Goal: Task Accomplishment & Management: Manage account settings

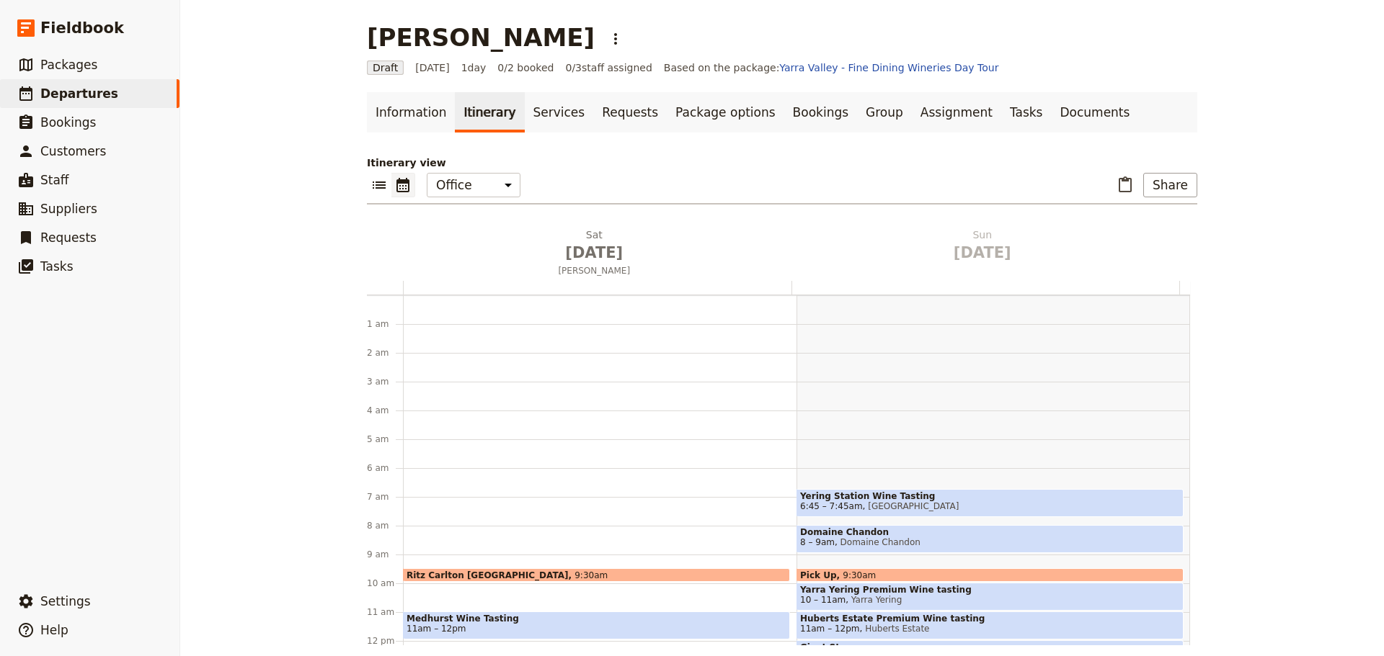
scroll to position [190, 0]
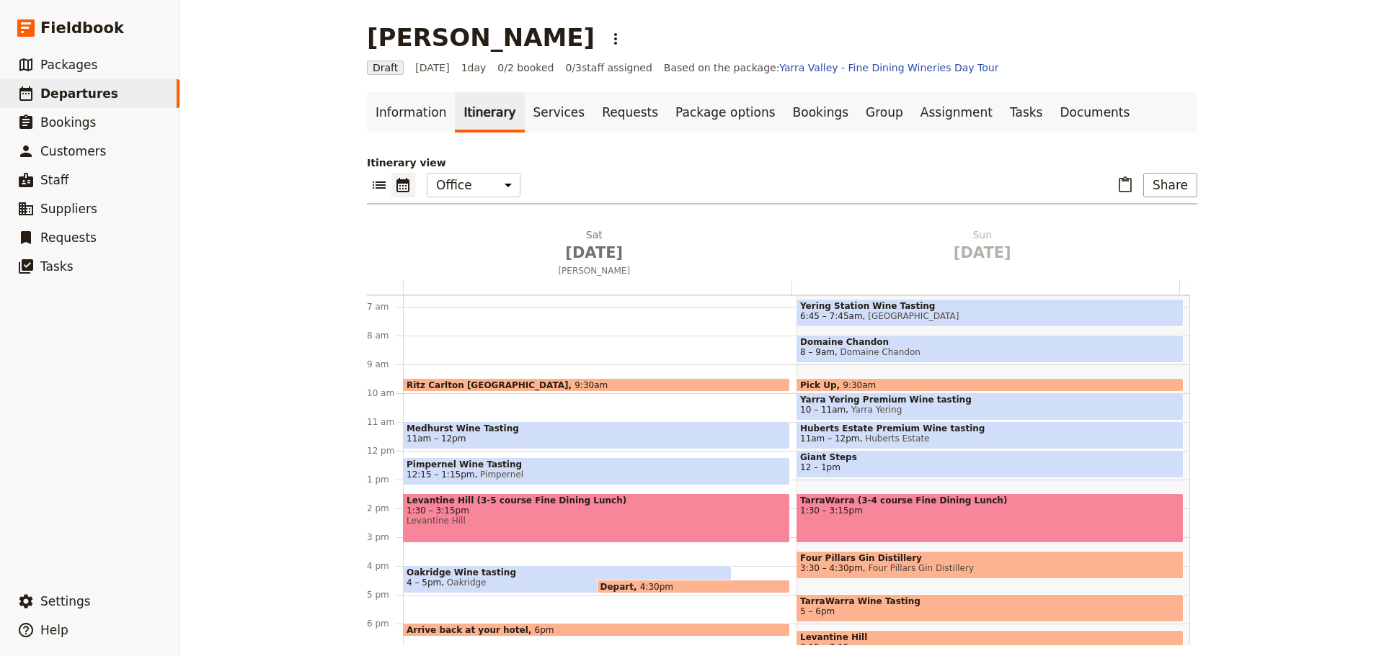
click at [474, 472] on span "Pimpernel" at bounding box center [498, 475] width 49 height 10
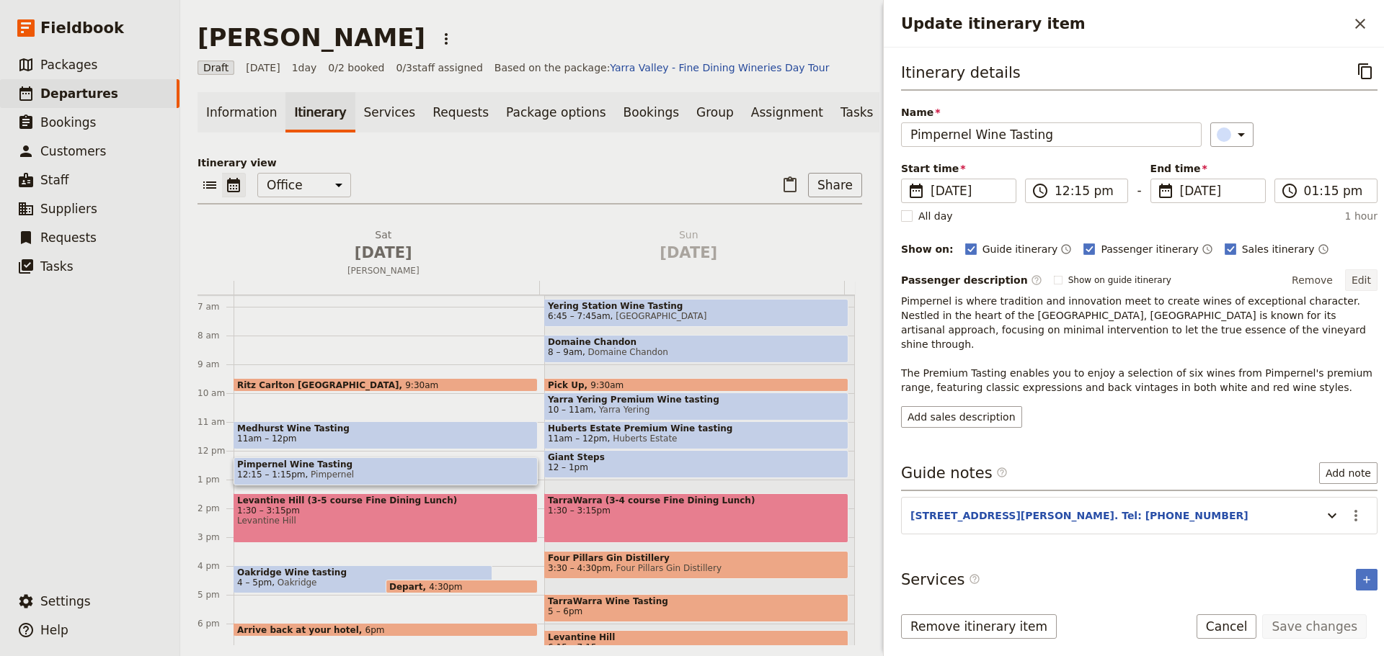
click at [1355, 284] on button "Edit" at bounding box center [1361, 281] width 32 height 22
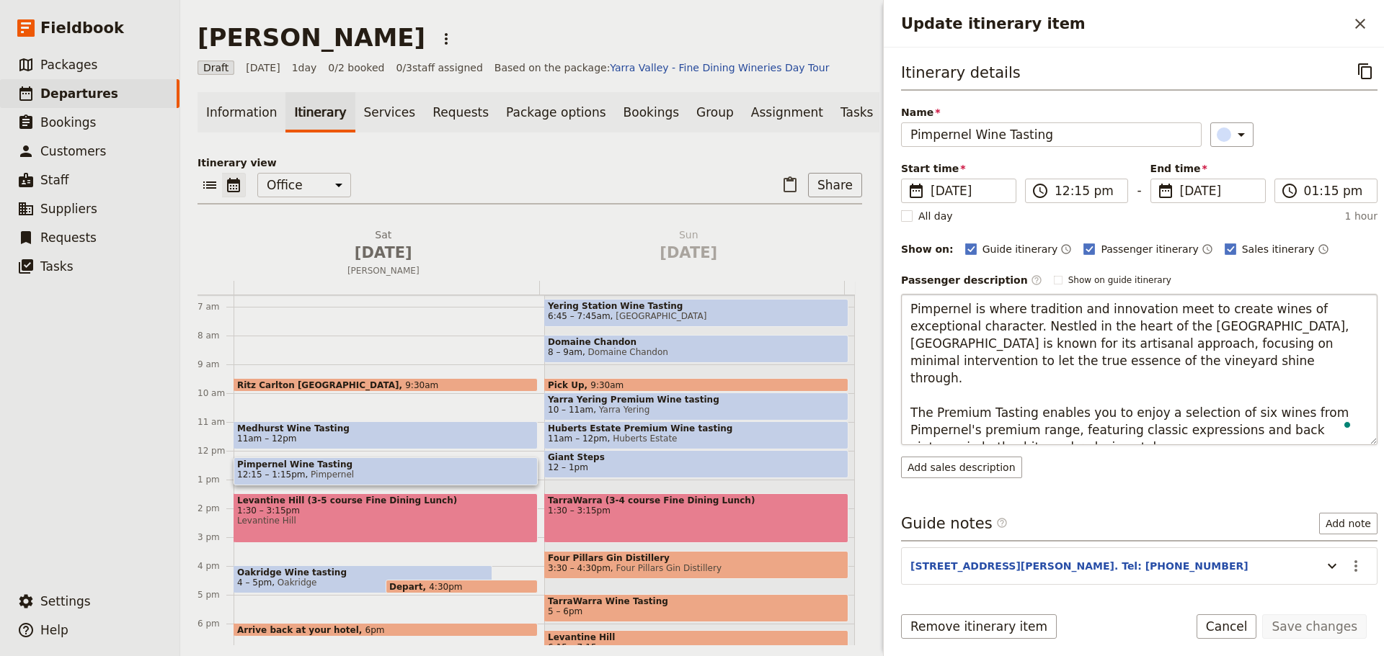
click at [910, 314] on textarea "Pimpernel is where tradition and innovation meet to create wines of exceptional…" at bounding box center [1139, 369] width 476 height 151
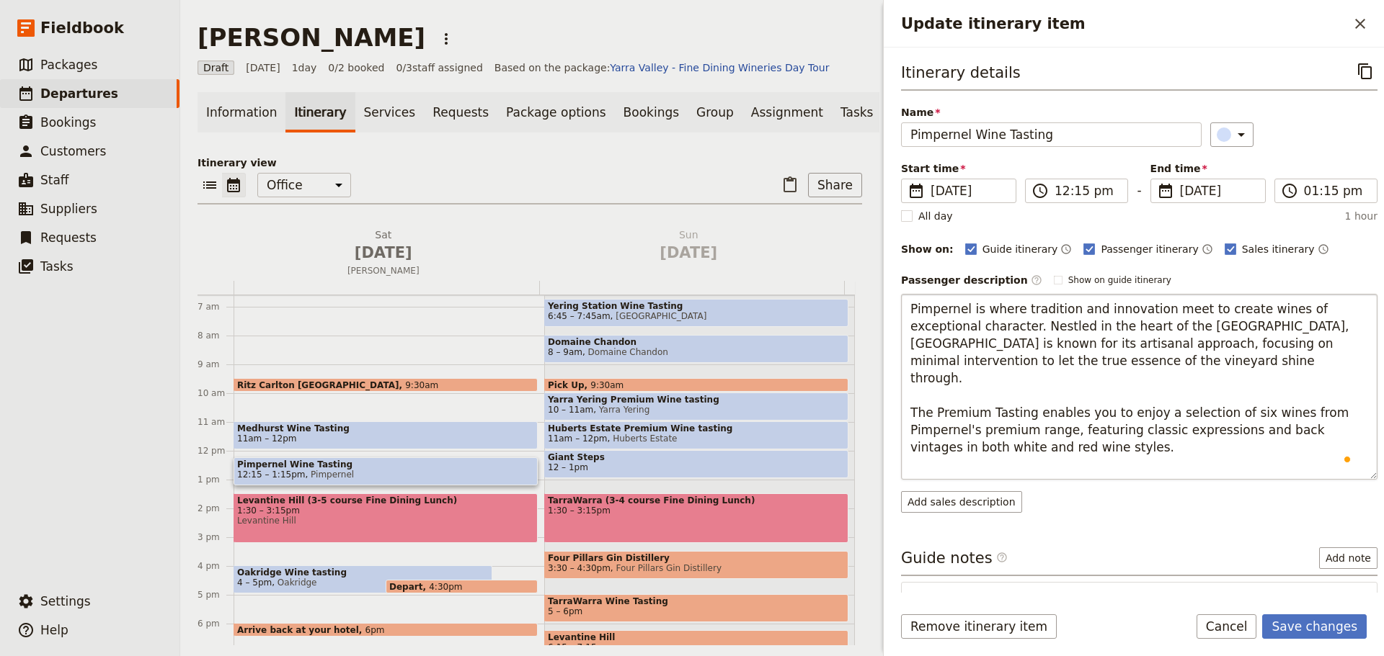
click at [924, 306] on textarea "Pimpernel is where tradition and innovation meet to create wines of exceptional…" at bounding box center [1139, 387] width 476 height 186
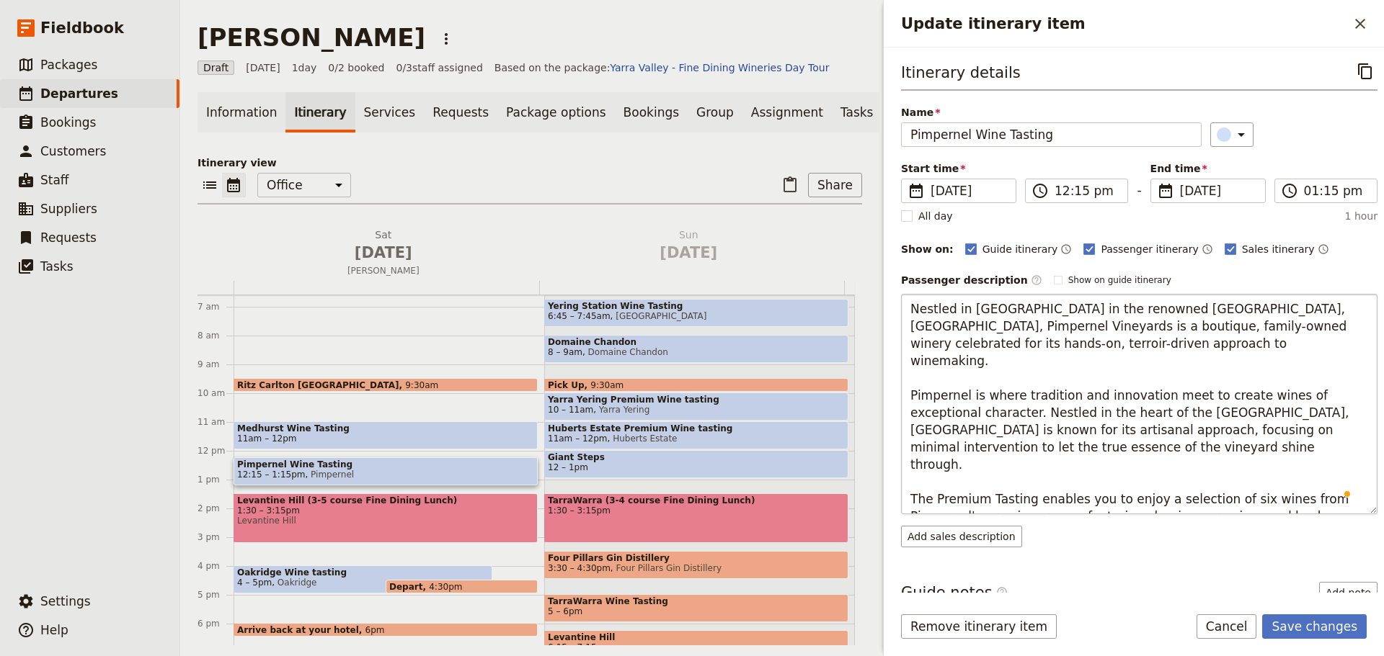
drag, startPoint x: 1240, startPoint y: 313, endPoint x: 1195, endPoint y: 316, distance: 45.4
click at [1195, 316] on textarea "Nestled in [GEOGRAPHIC_DATA] in the renowned [GEOGRAPHIC_DATA], [GEOGRAPHIC_DAT…" at bounding box center [1139, 404] width 476 height 221
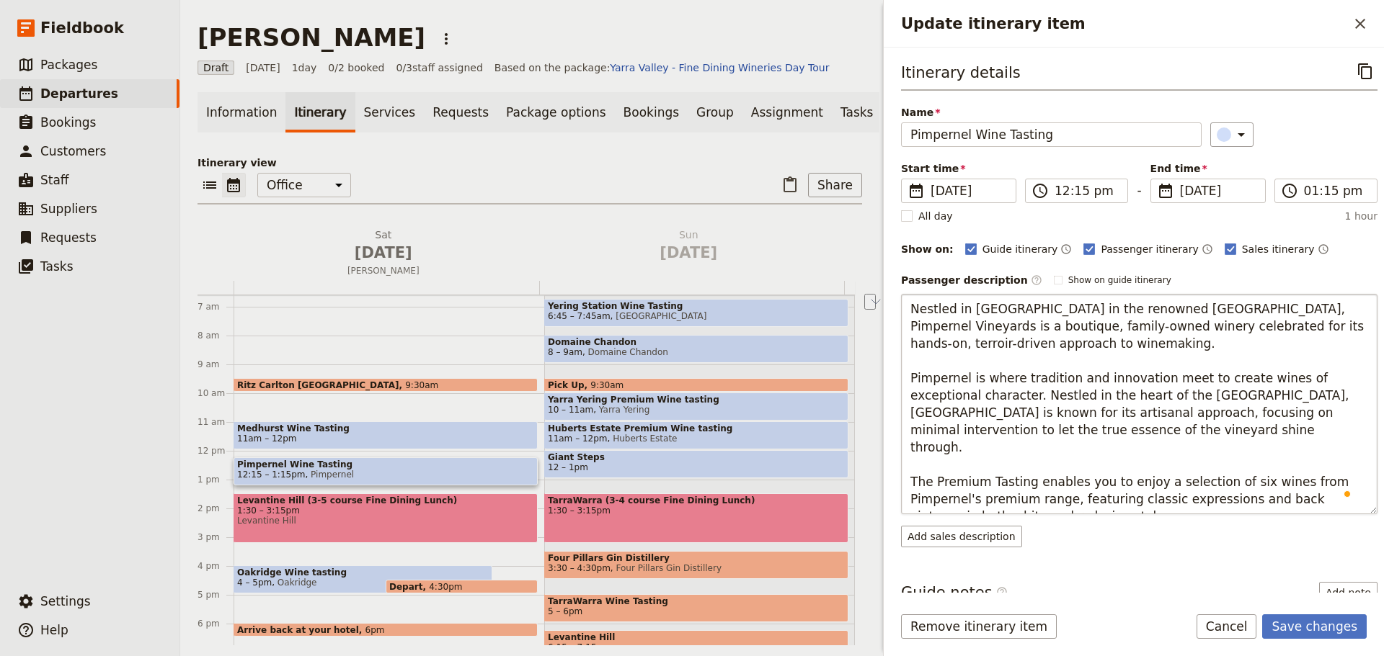
drag, startPoint x: 1177, startPoint y: 399, endPoint x: 966, endPoint y: 394, distance: 211.2
click at [966, 394] on textarea "Nestled in [GEOGRAPHIC_DATA] in the renowned [GEOGRAPHIC_DATA], Pimpernel Viney…" at bounding box center [1139, 404] width 476 height 221
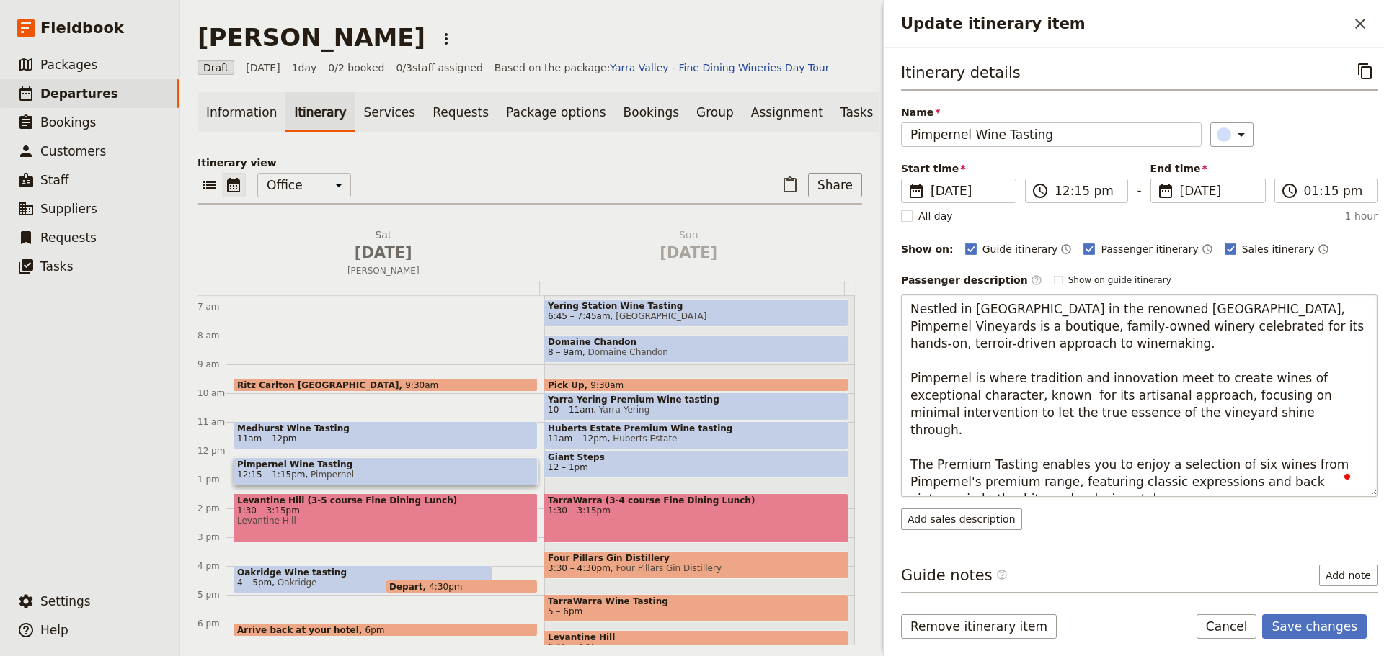
type textarea "Nestled in [GEOGRAPHIC_DATA] in the renowned [GEOGRAPHIC_DATA], Pimpernel Viney…"
drag, startPoint x: 1173, startPoint y: 409, endPoint x: 875, endPoint y: 306, distance: 315.9
click at [875, 306] on div "[PERSON_NAME] ​ Draft [DATE] 1 day 0/2 booked 0 / 3 staff assigned Based on the…" at bounding box center [781, 328] width 1203 height 656
drag, startPoint x: 1330, startPoint y: 614, endPoint x: 852, endPoint y: 356, distance: 543.0
click at [1330, 614] on form "Itinerary details ​ Name Pimpernel Wine Tasting ​ Start time ​ [DATE] [DATE] [D…" at bounding box center [1133, 352] width 500 height 609
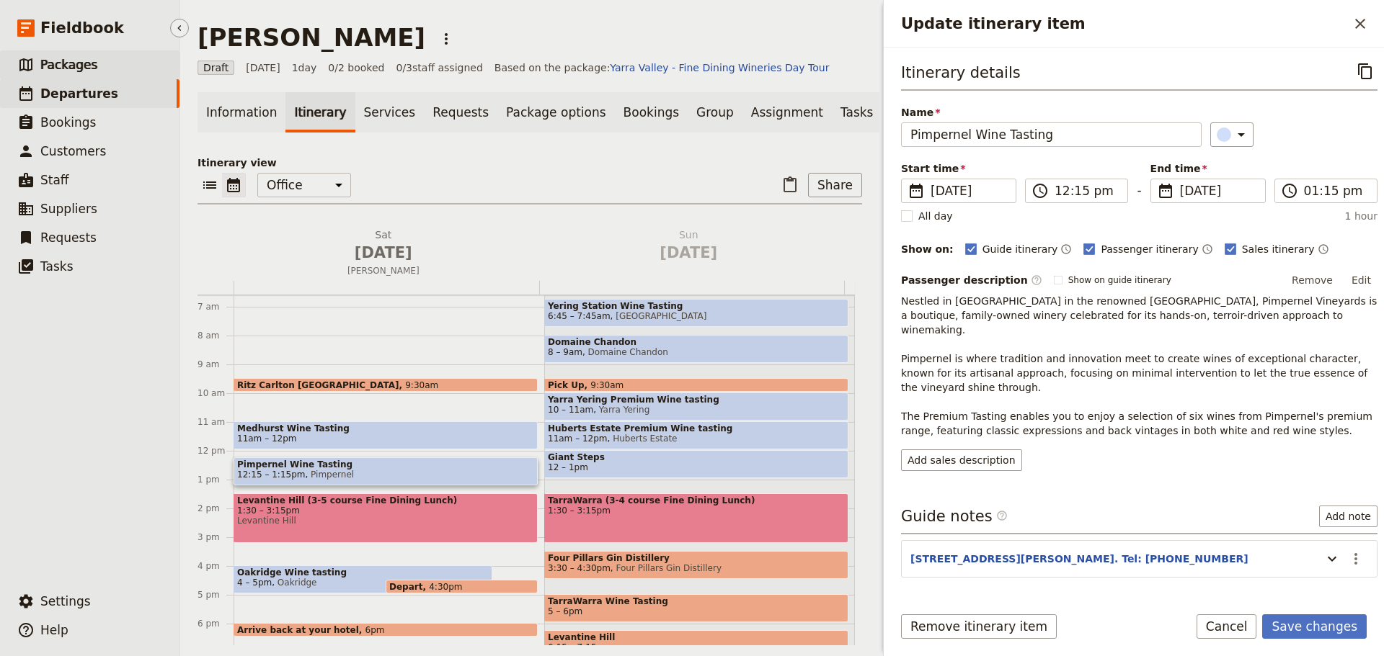
click at [107, 58] on link "​ Packages" at bounding box center [89, 64] width 179 height 29
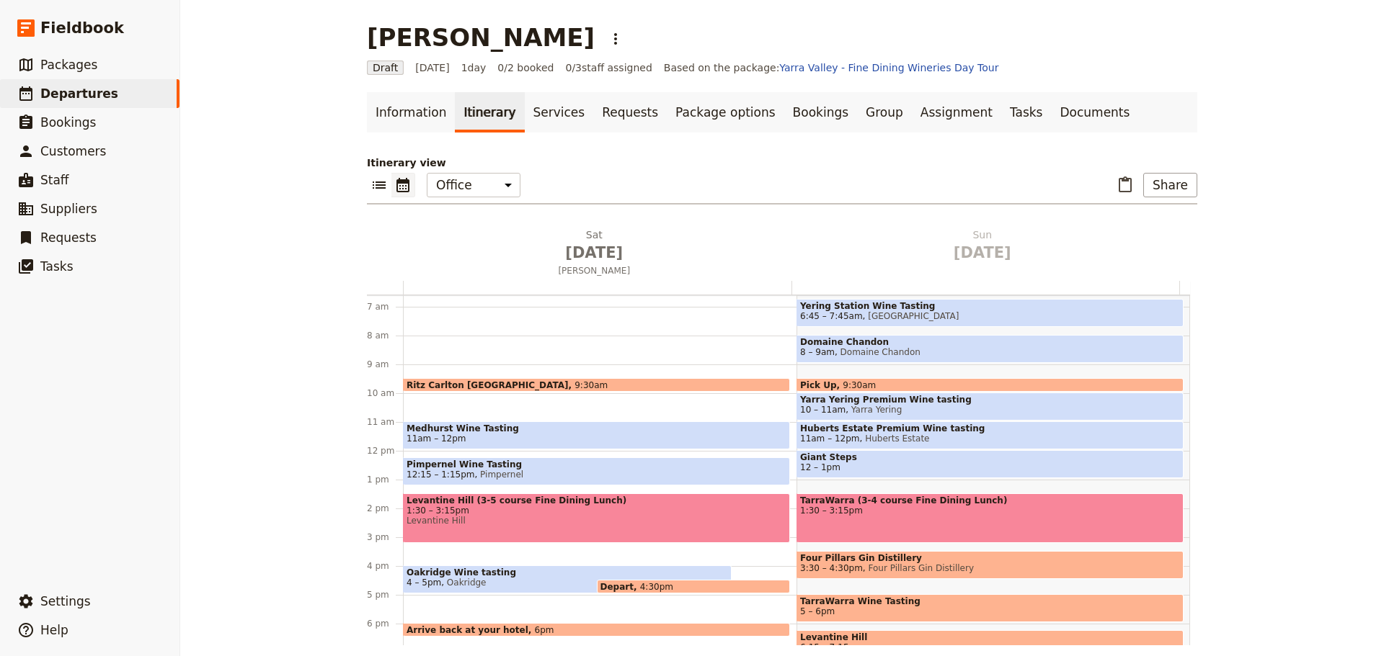
click at [546, 471] on span "12:15 – 1:15pm Pimpernel" at bounding box center [596, 475] width 380 height 10
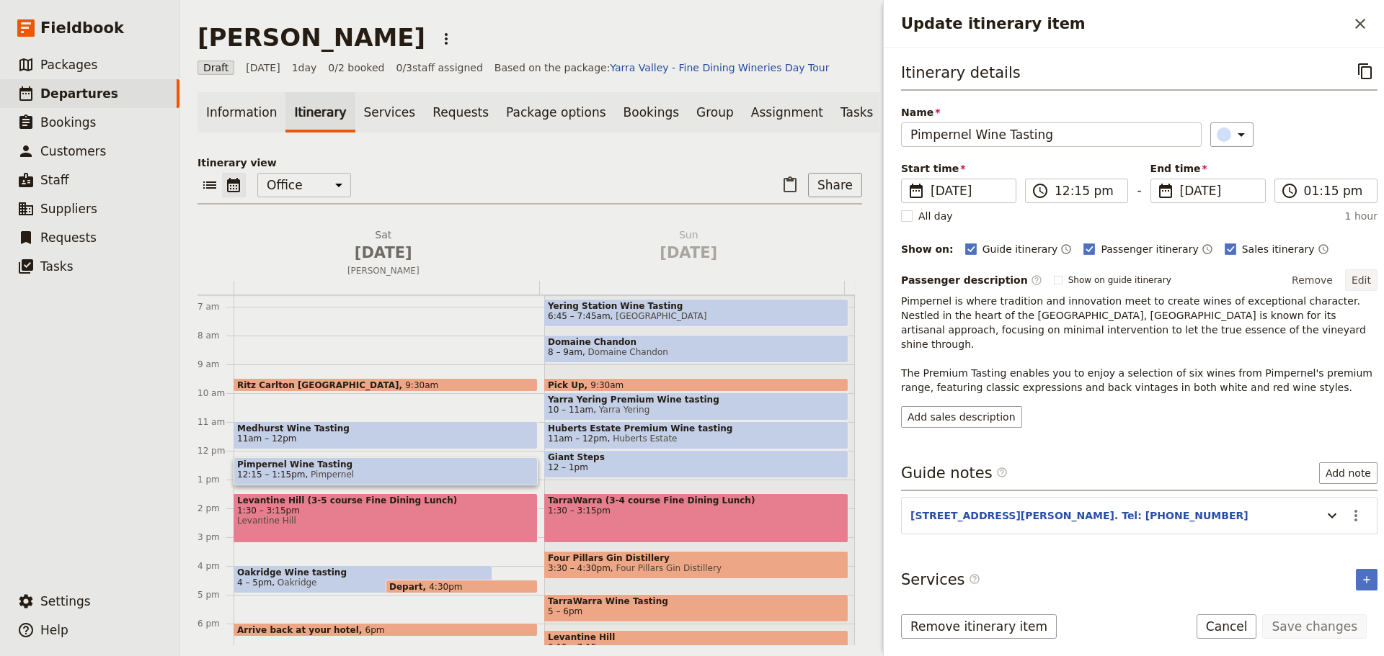
click at [1357, 280] on button "Edit" at bounding box center [1361, 281] width 32 height 22
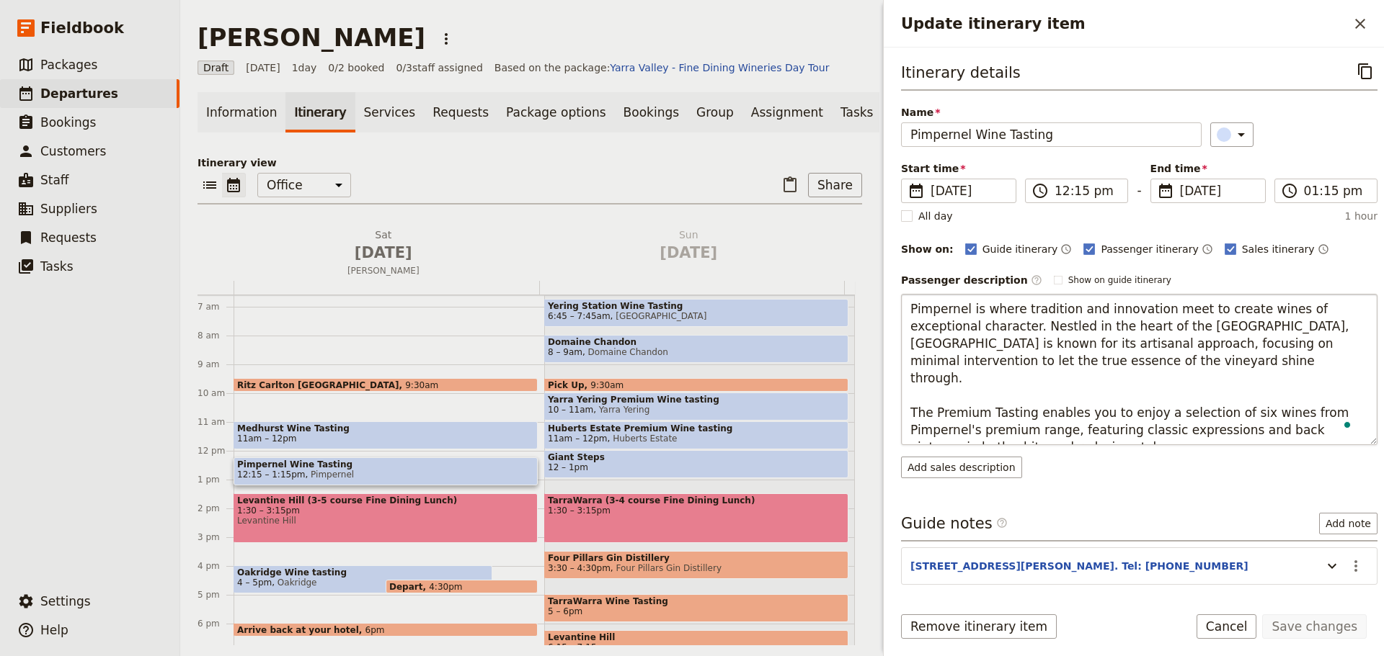
click at [909, 306] on textarea "Pimpernel is where tradition and innovation meet to create wines of exceptional…" at bounding box center [1139, 369] width 476 height 151
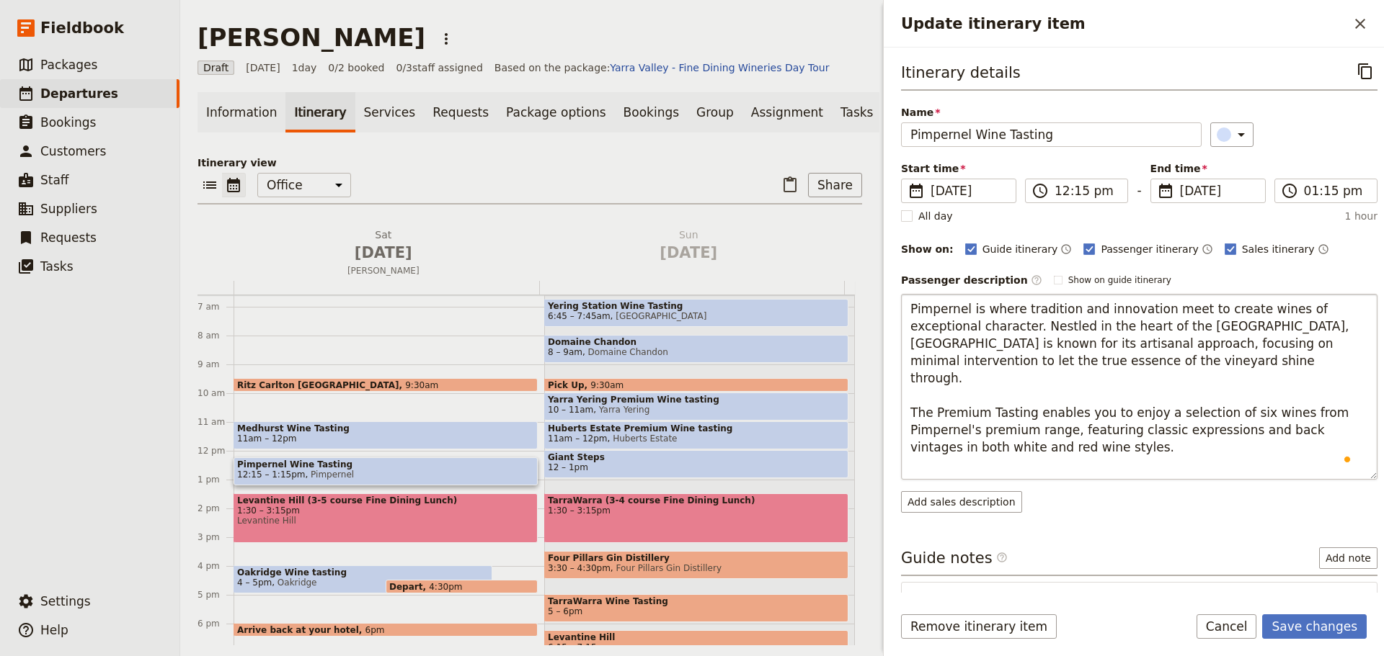
click at [927, 298] on textarea "Pimpernel is where tradition and innovation meet to create wines of exceptional…" at bounding box center [1139, 387] width 476 height 186
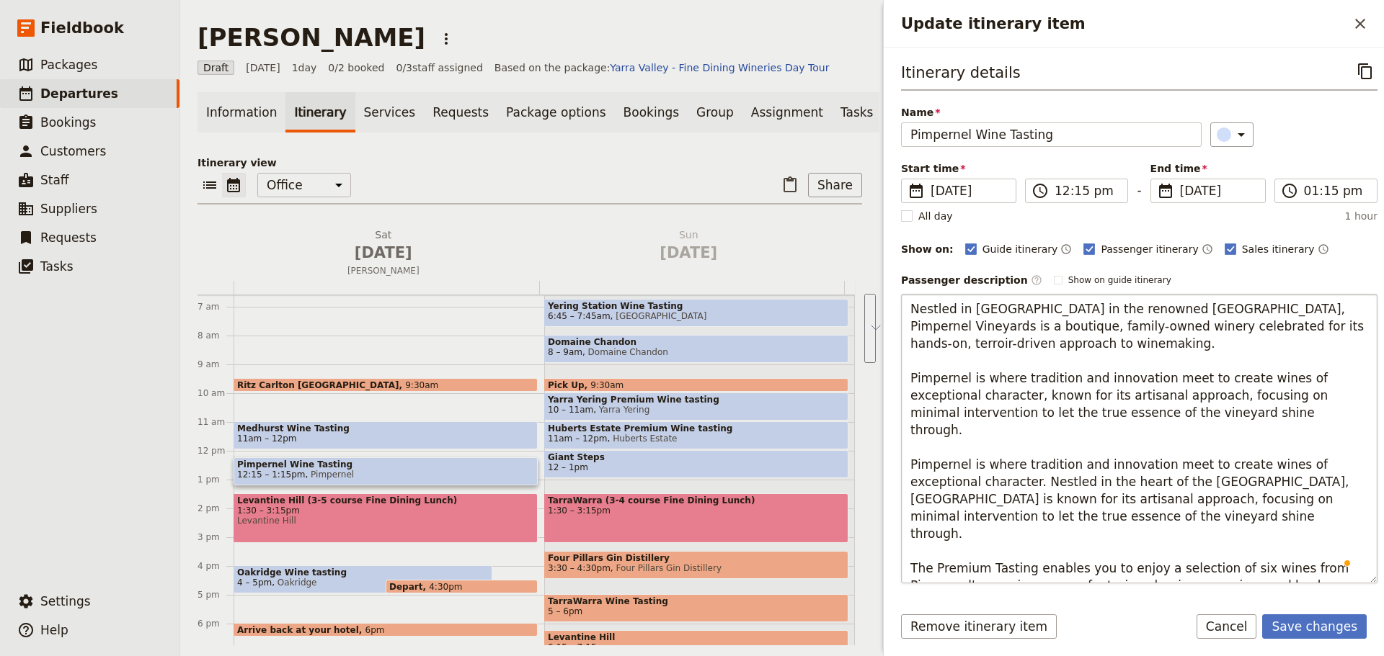
drag, startPoint x: 1017, startPoint y: 506, endPoint x: 917, endPoint y: 432, distance: 125.2
click at [917, 432] on textarea "Nestled in [GEOGRAPHIC_DATA] in the renowned [GEOGRAPHIC_DATA], Pimpernel Viney…" at bounding box center [1139, 439] width 476 height 290
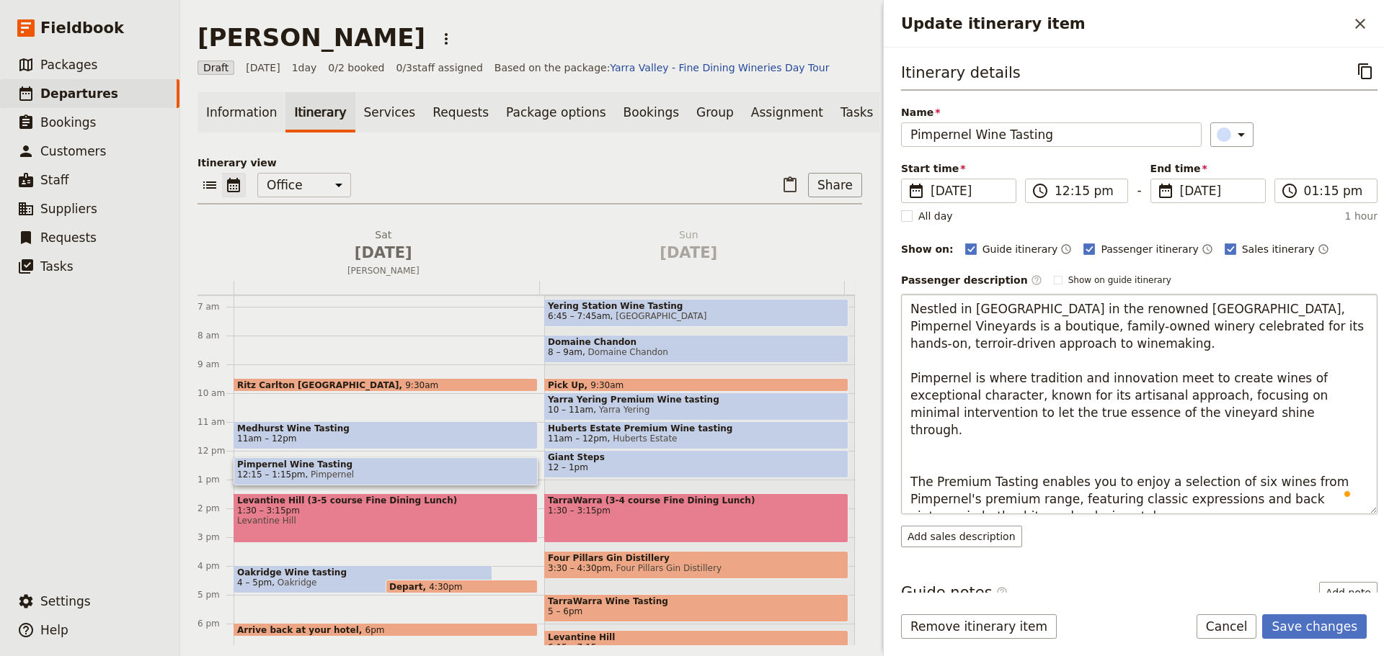
click at [938, 451] on textarea "Nestled in [GEOGRAPHIC_DATA] in the renowned [GEOGRAPHIC_DATA], Pimpernel Viney…" at bounding box center [1139, 404] width 476 height 221
type textarea "Nestled in [GEOGRAPHIC_DATA] in the renowned [GEOGRAPHIC_DATA], Pimpernel Viney…"
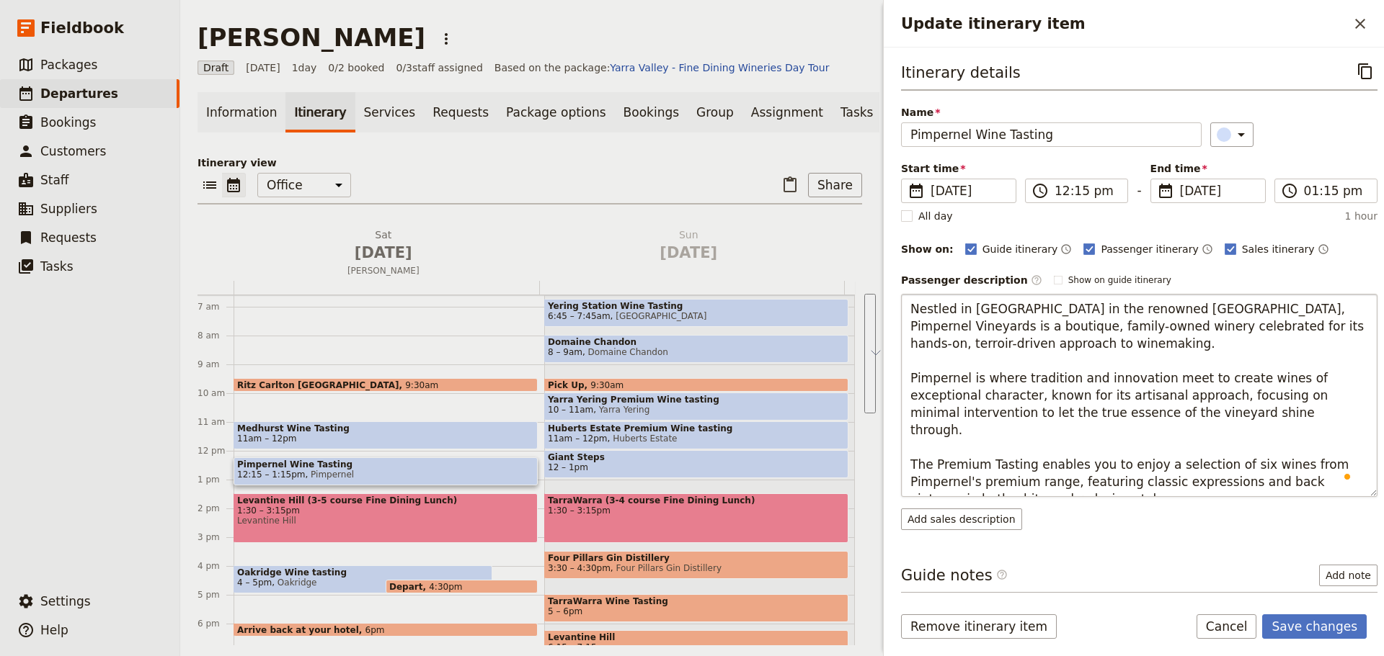
drag, startPoint x: 1174, startPoint y: 420, endPoint x: 914, endPoint y: 315, distance: 280.6
click at [914, 315] on textarea "Nestled in [GEOGRAPHIC_DATA] in the renowned [GEOGRAPHIC_DATA], Pimpernel Viney…" at bounding box center [1139, 395] width 476 height 203
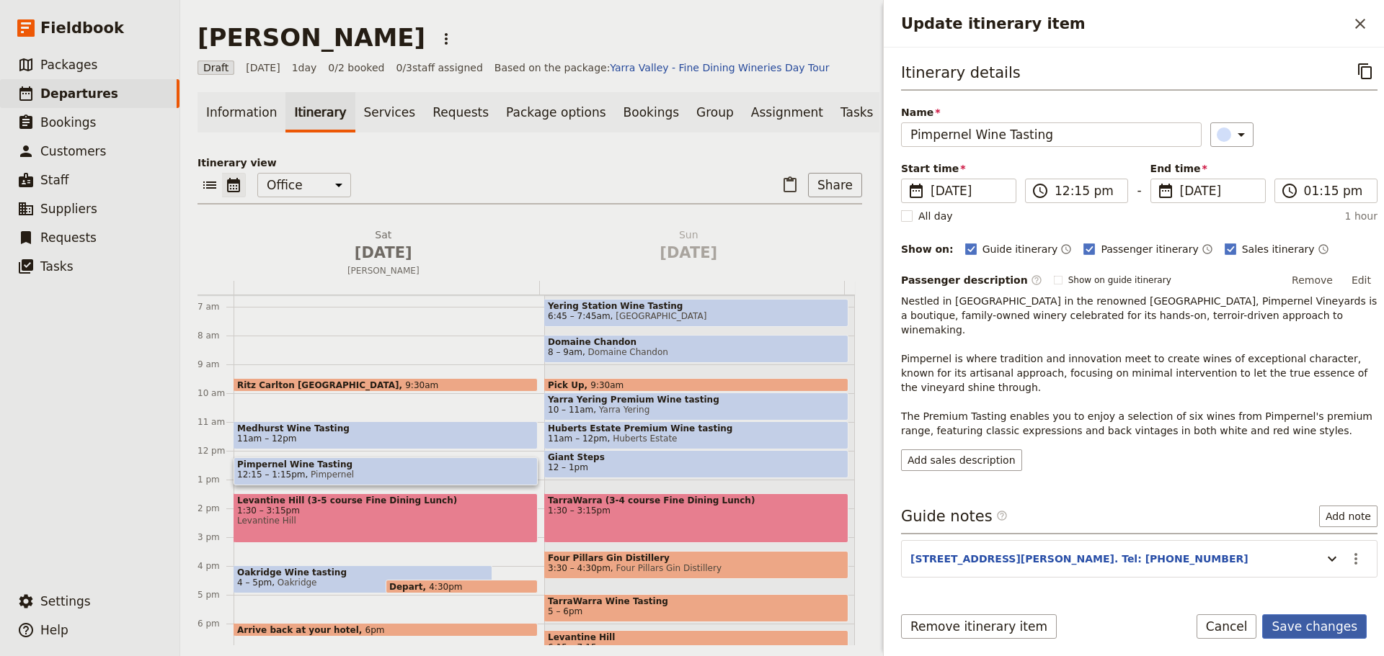
click at [1293, 613] on form "Itinerary details ​ Name Pimpernel Wine Tasting ​ Start time ​ [DATE] [DATE] [D…" at bounding box center [1133, 352] width 500 height 609
click at [1293, 624] on button "Save changes" at bounding box center [1314, 627] width 104 height 25
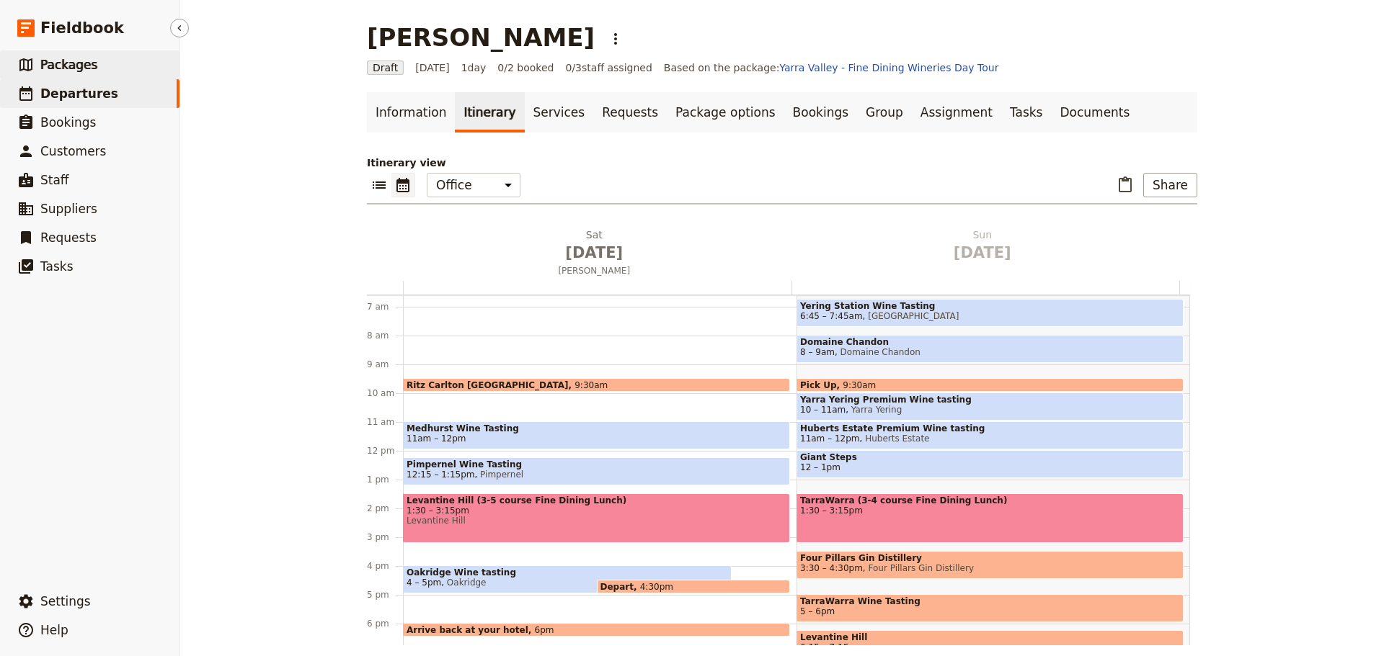
click at [108, 63] on link "​ Packages" at bounding box center [89, 64] width 179 height 29
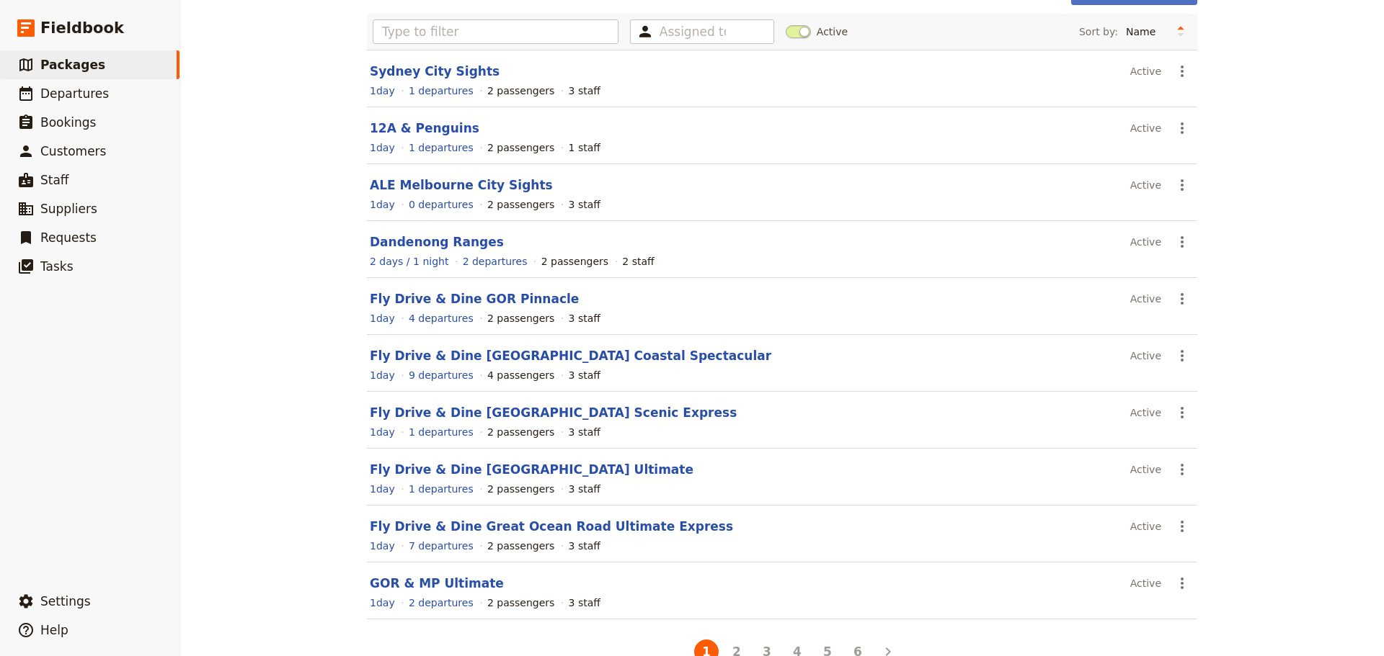
scroll to position [123, 0]
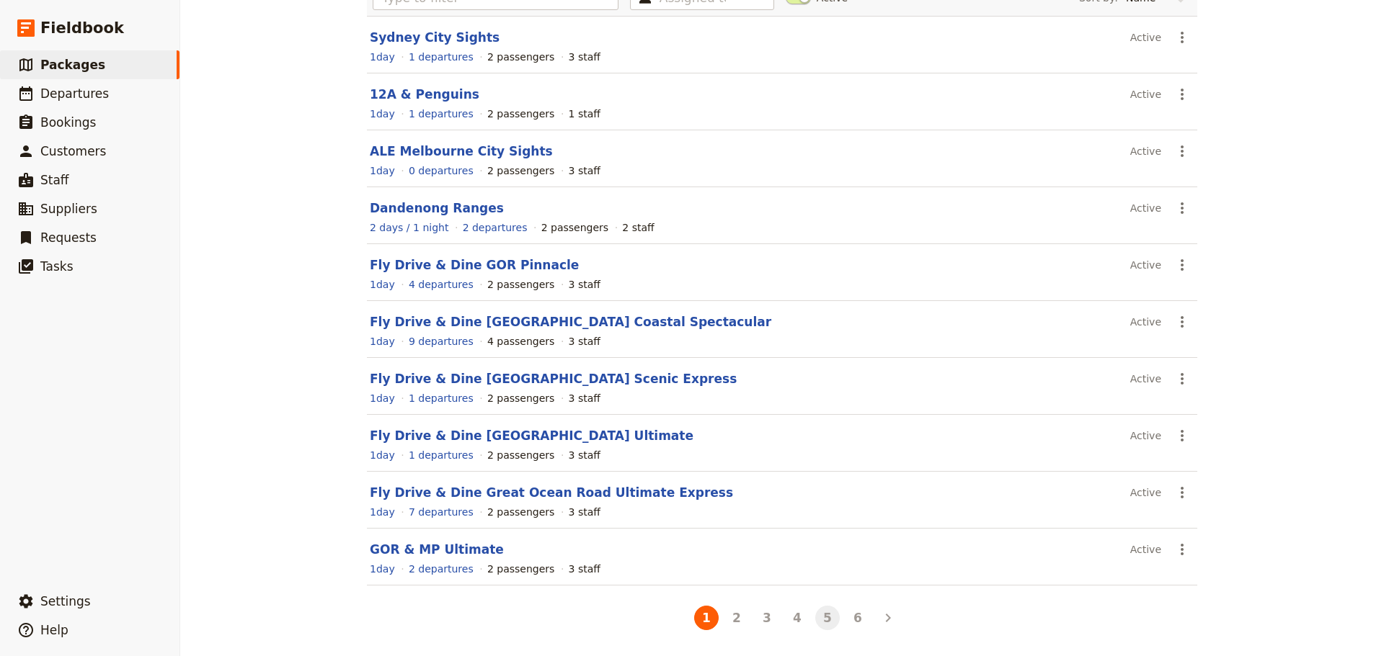
click at [824, 627] on button "5" at bounding box center [827, 618] width 25 height 25
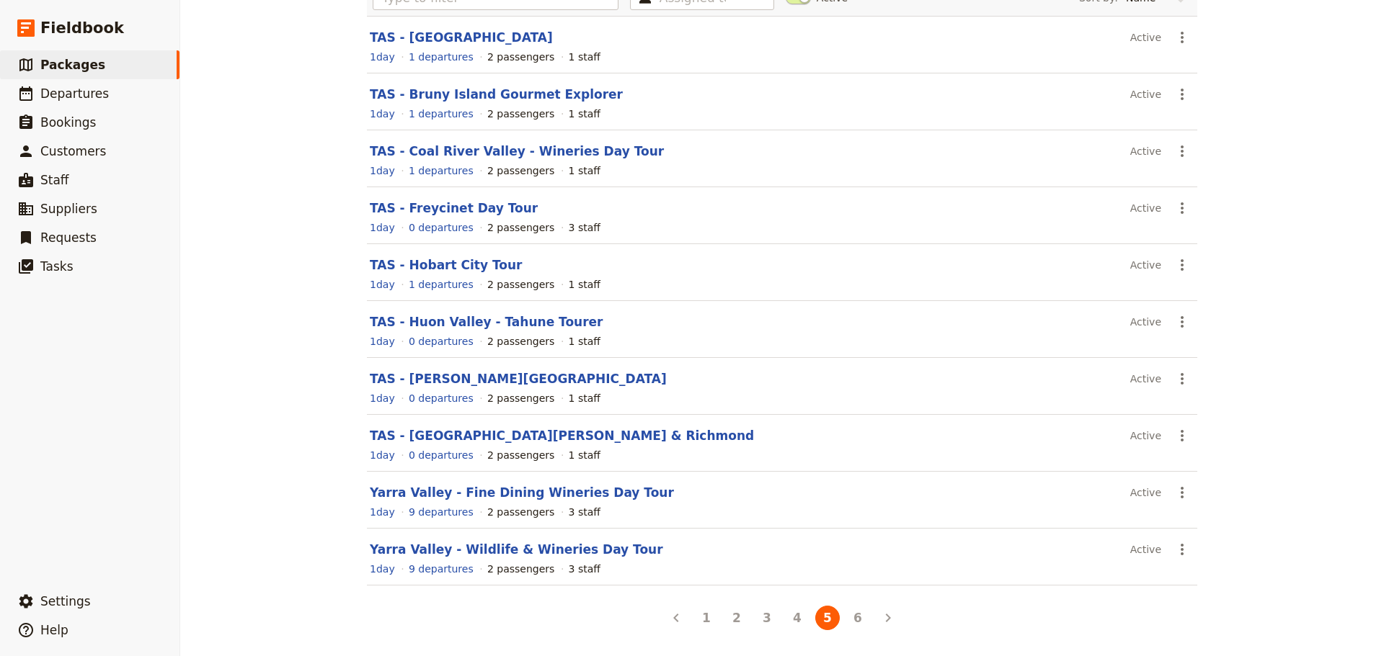
click at [445, 486] on link "Yarra Valley - Fine Dining Wineries Day Tour" at bounding box center [522, 493] width 304 height 14
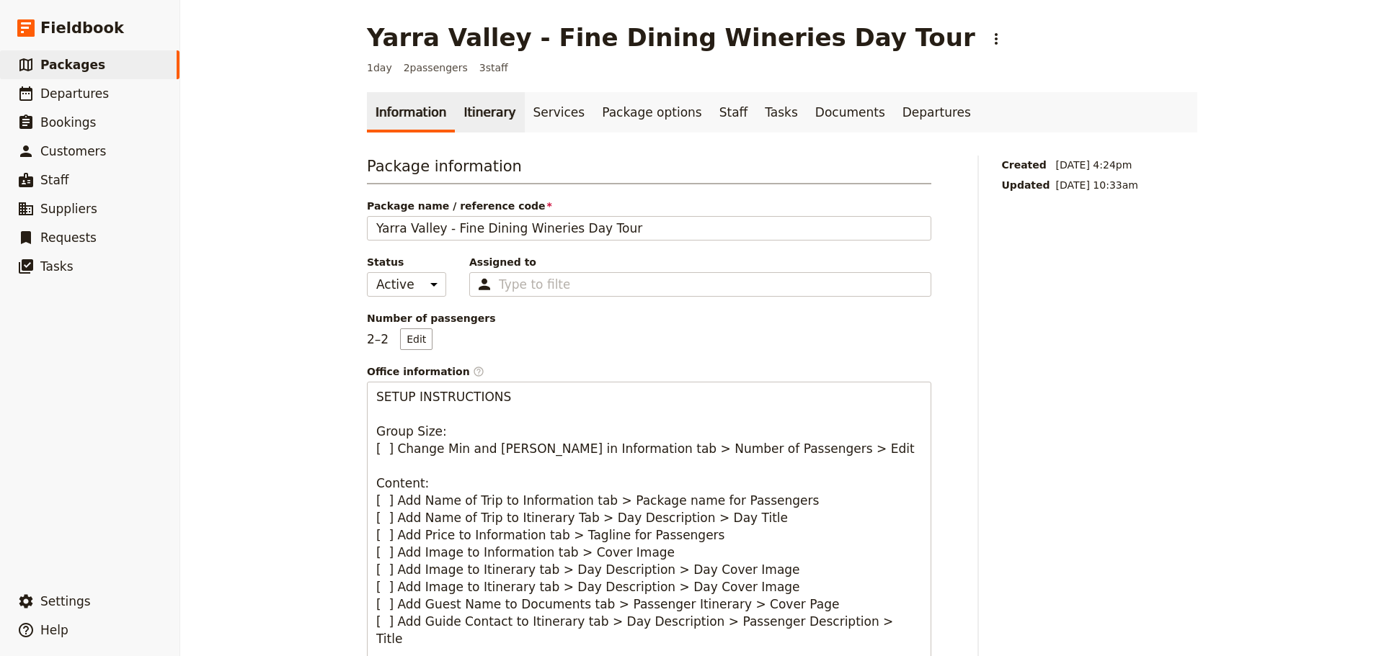
click at [474, 110] on link "Itinerary" at bounding box center [489, 112] width 69 height 40
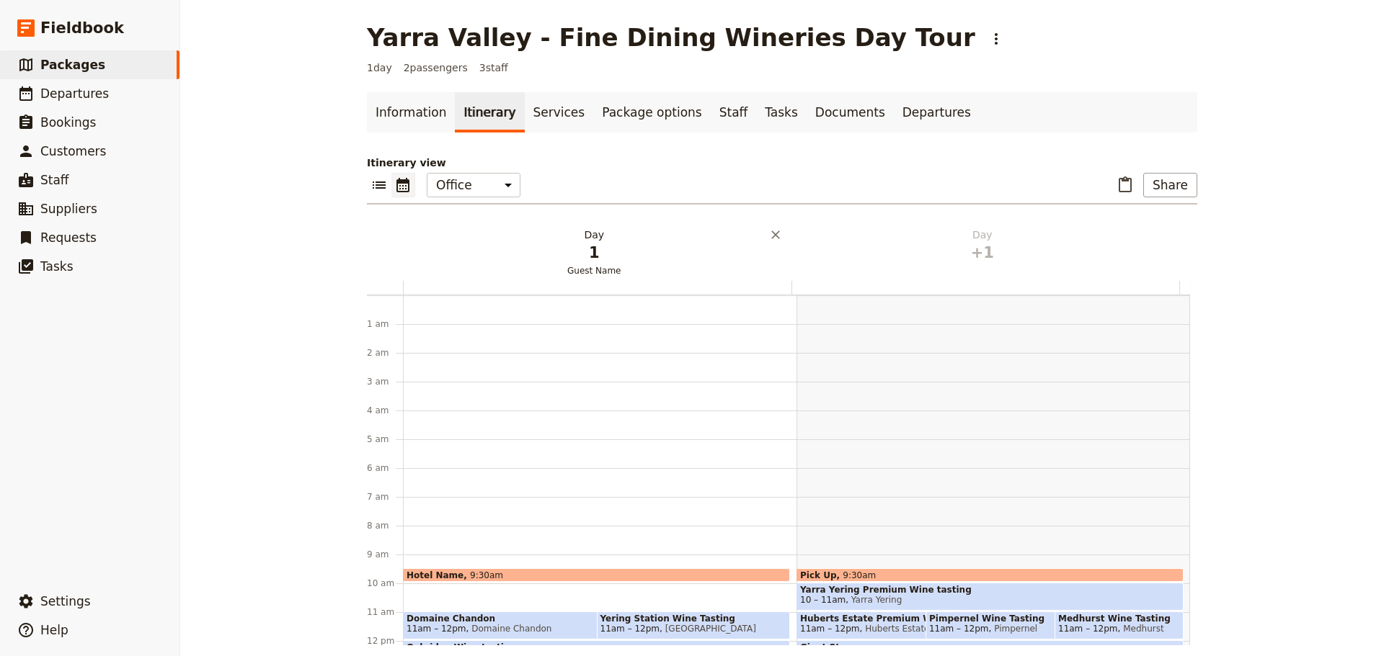
scroll to position [187, 0]
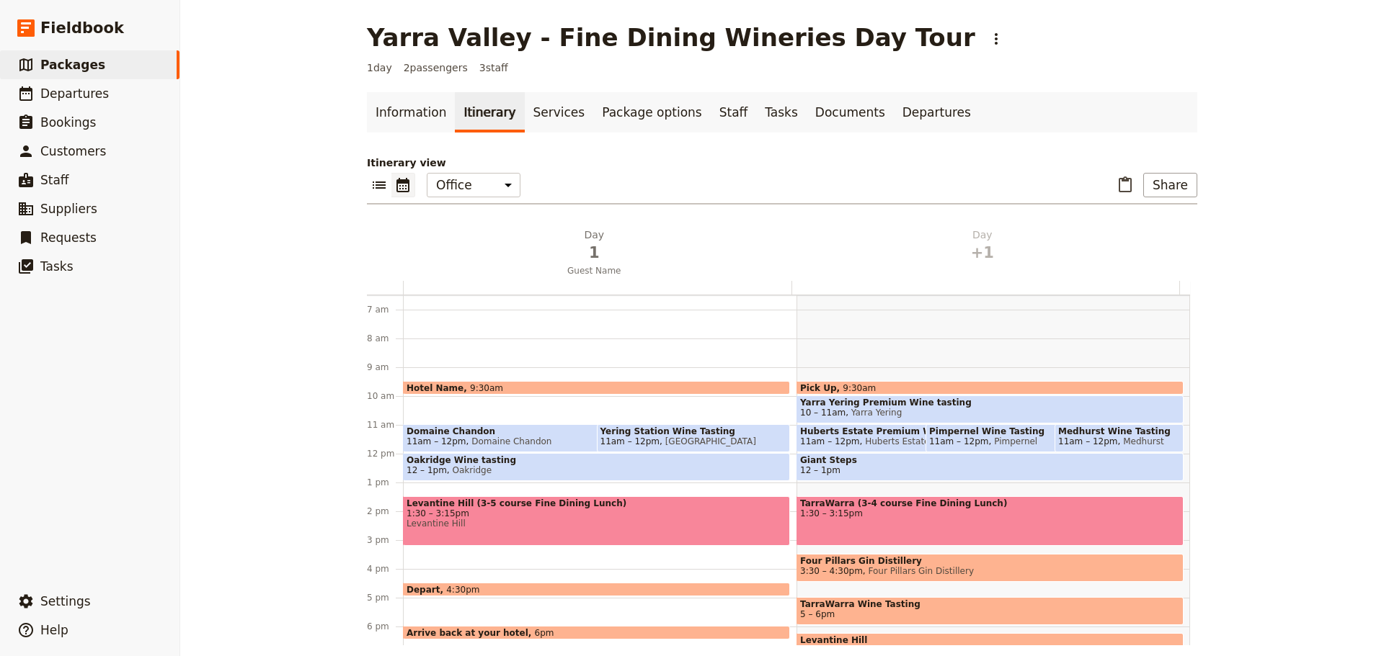
click at [953, 441] on span "11am – 12pm" at bounding box center [959, 442] width 60 height 10
select select "2"
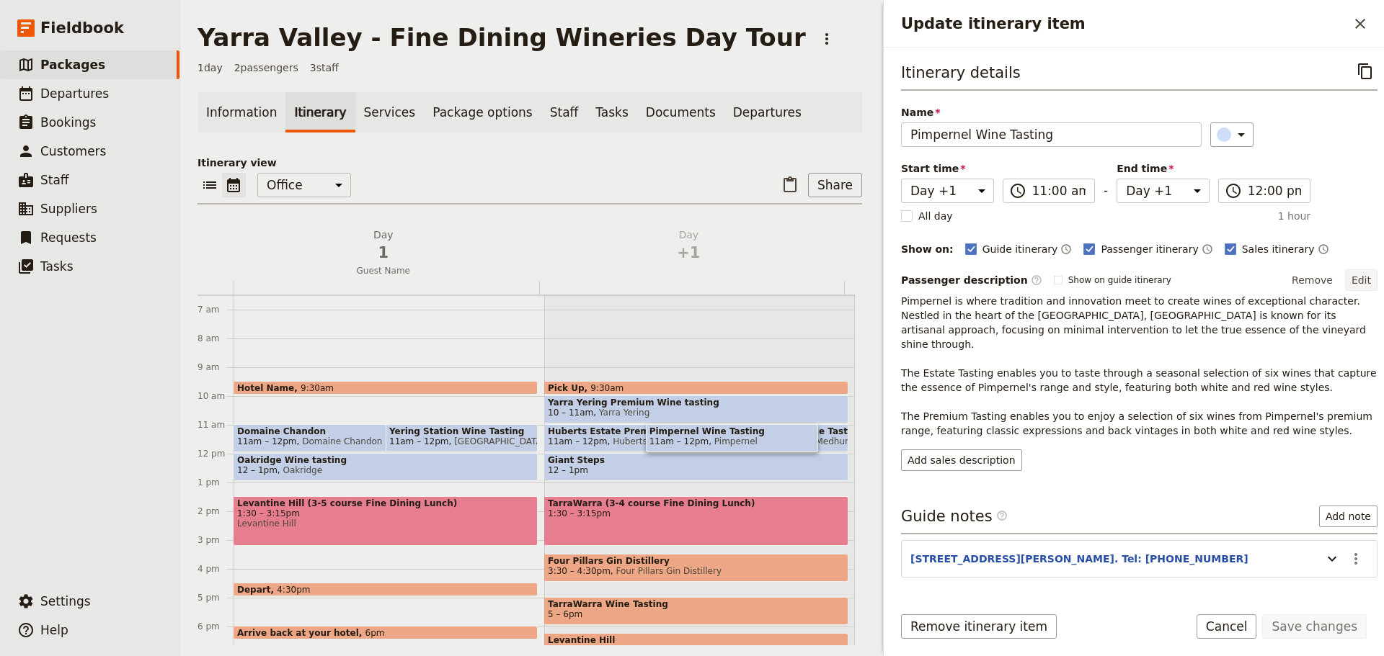
click at [1355, 275] on button "Edit" at bounding box center [1361, 281] width 32 height 22
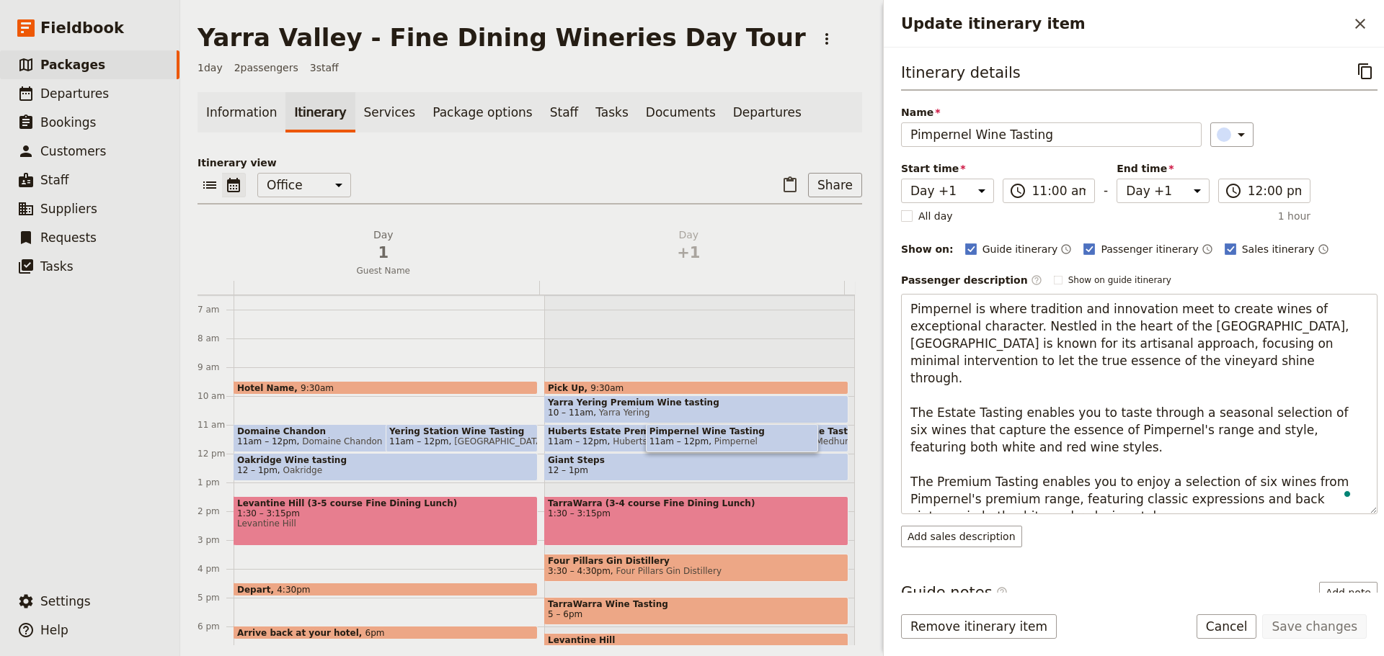
drag, startPoint x: 1017, startPoint y: 352, endPoint x: 820, endPoint y: 299, distance: 203.6
click at [820, 299] on div "[GEOGRAPHIC_DATA] - Fine Dining Wineries Day Tour ​ 1 day 2 passengers 3 staff …" at bounding box center [781, 328] width 1203 height 656
type textarea "Nestled in [GEOGRAPHIC_DATA] in the renowned [GEOGRAPHIC_DATA], Pimpernel Viney…"
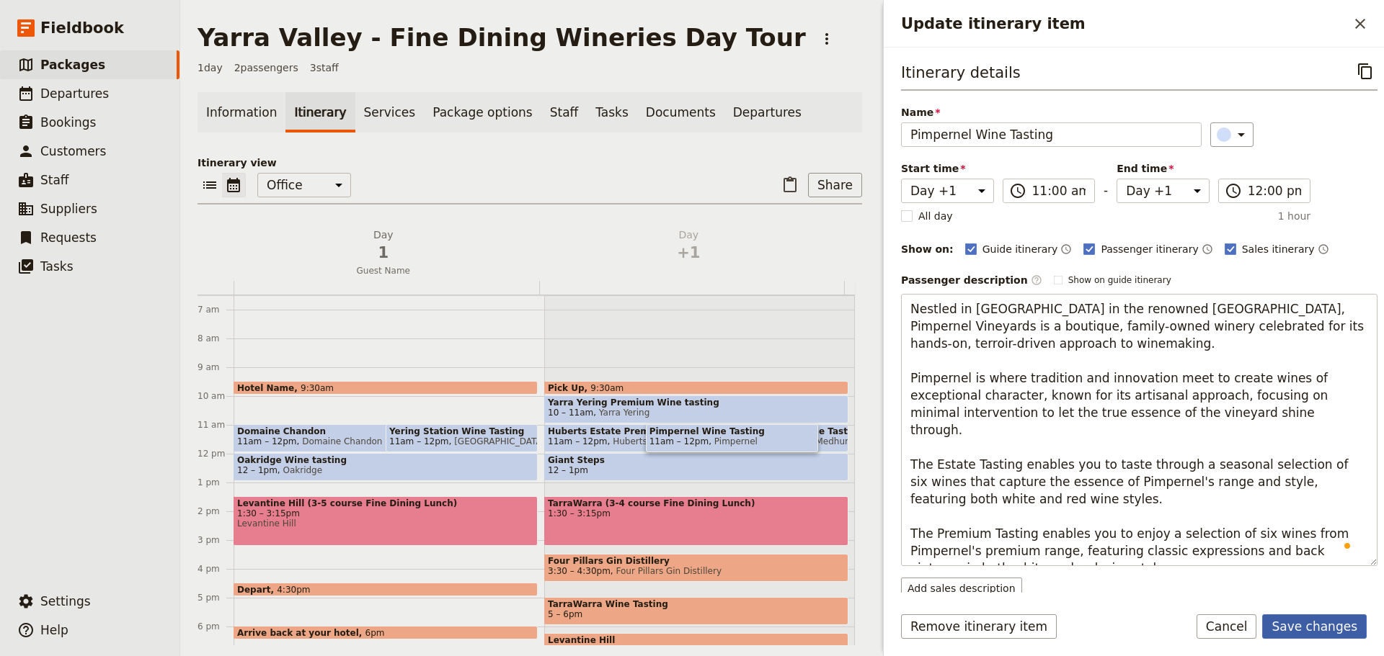
click at [1302, 617] on button "Save changes" at bounding box center [1314, 627] width 104 height 25
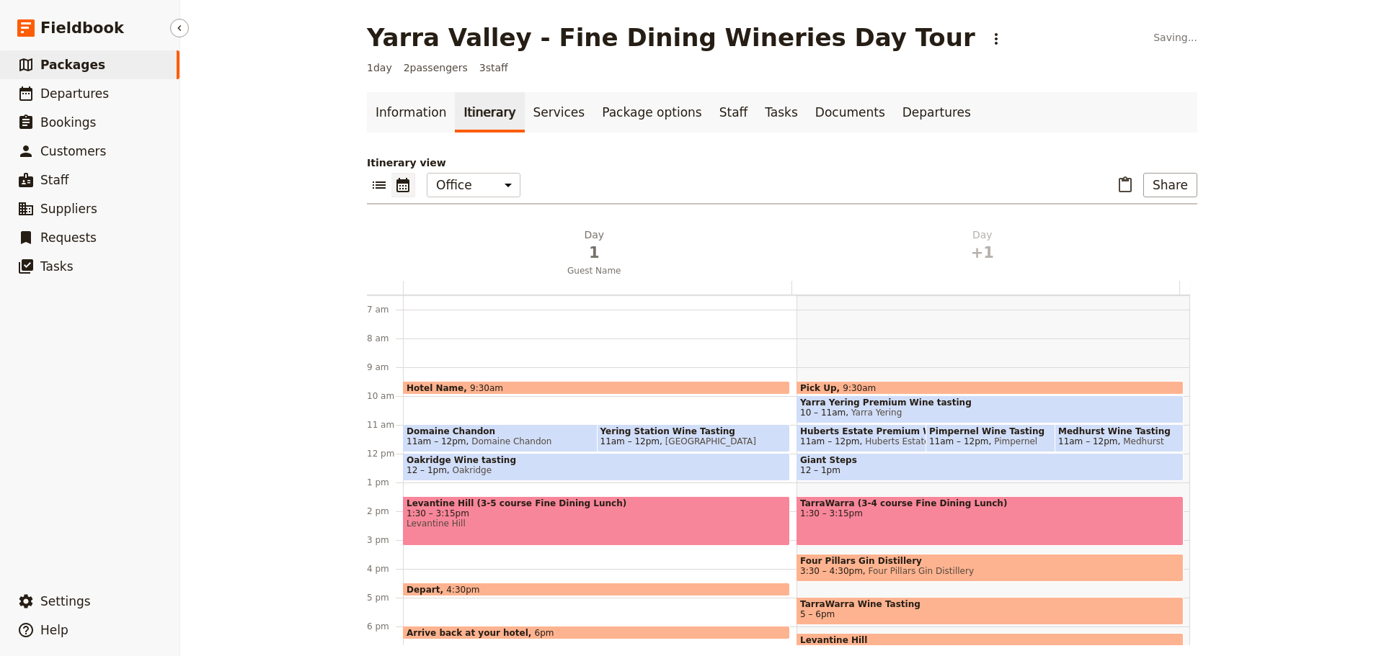
click at [87, 69] on span "Packages" at bounding box center [72, 65] width 65 height 14
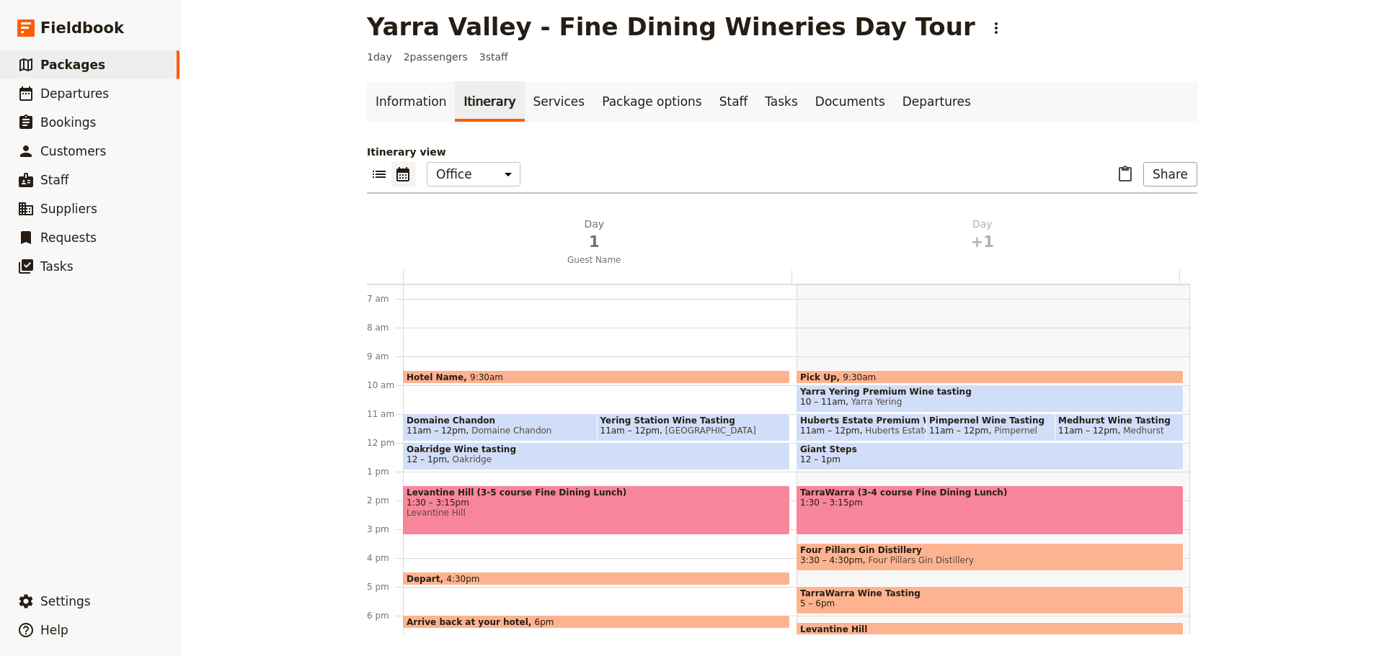
scroll to position [12, 0]
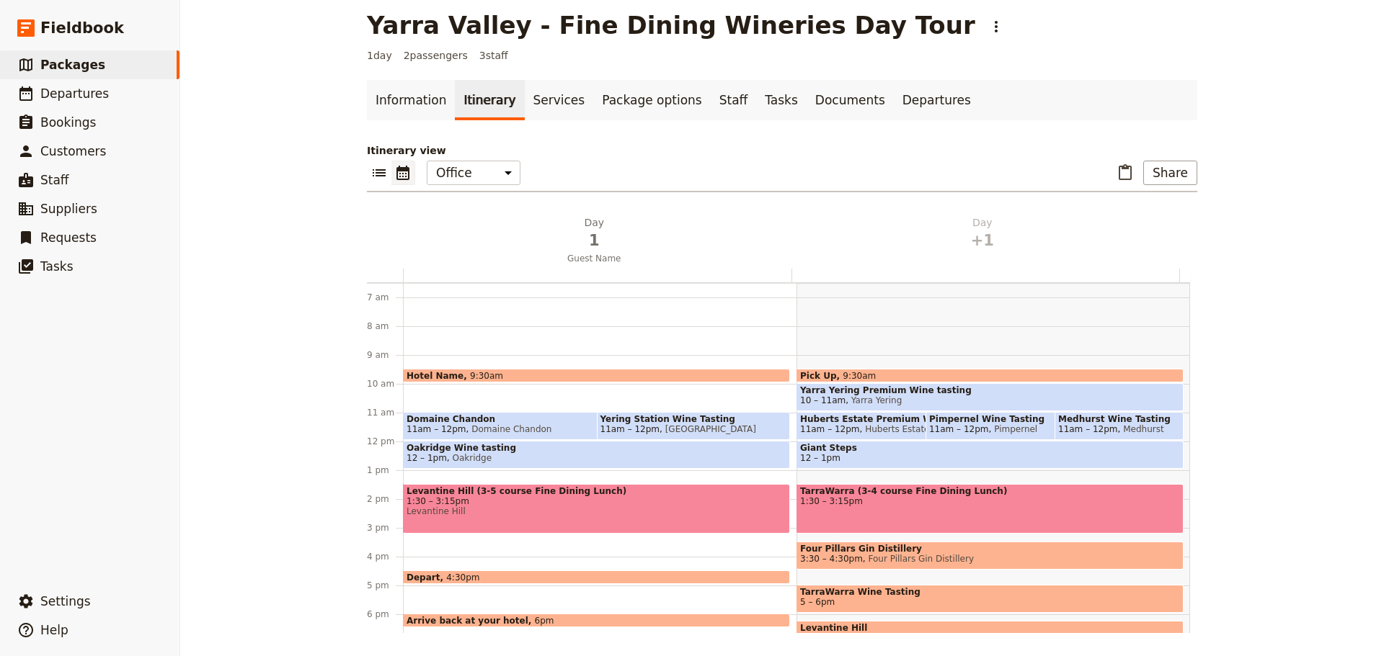
click at [1008, 421] on span "Pimpernel Wine Tasting" at bounding box center [1035, 419] width 212 height 10
select select "2"
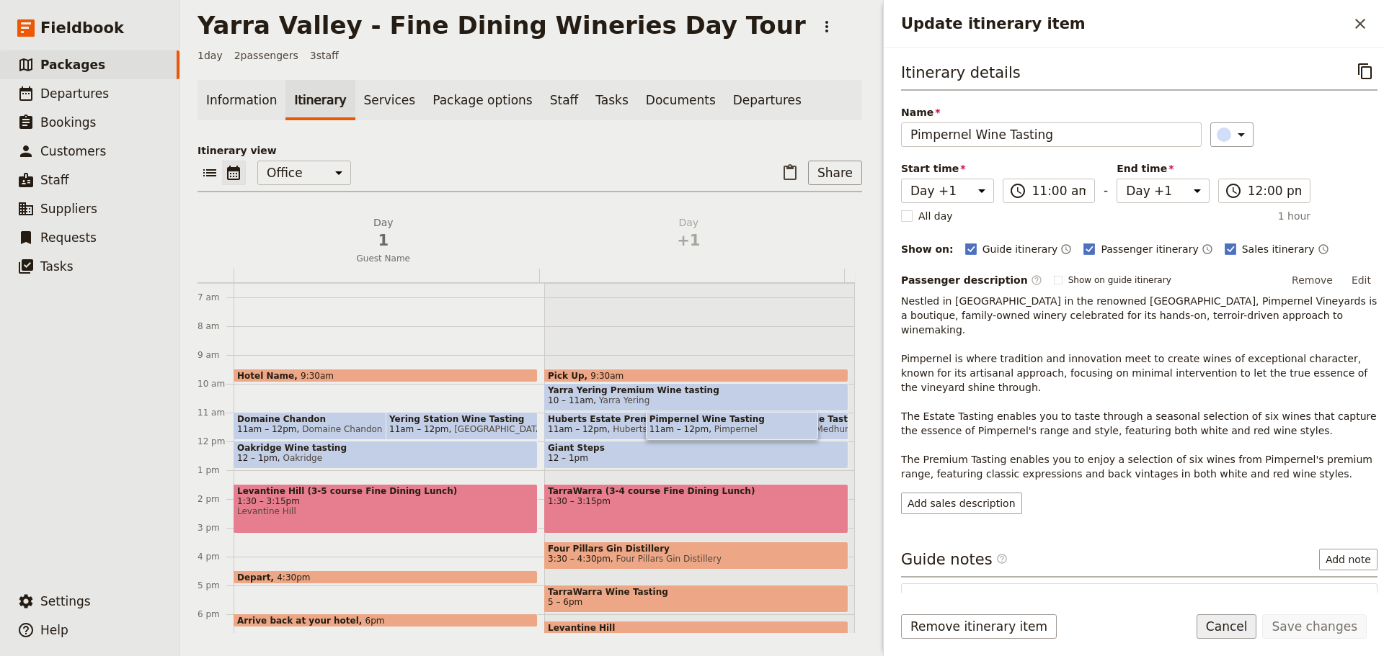
click at [1231, 628] on button "Cancel" at bounding box center [1226, 627] width 61 height 25
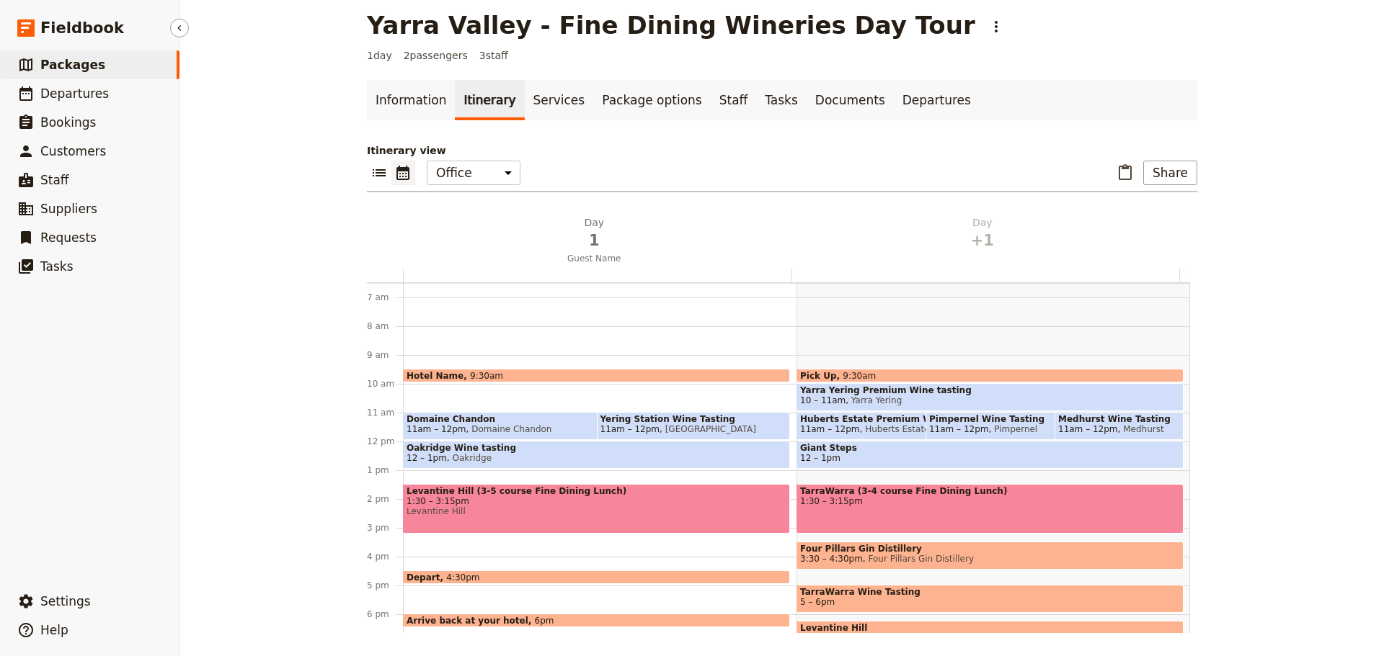
click at [58, 68] on span "Packages" at bounding box center [72, 65] width 65 height 14
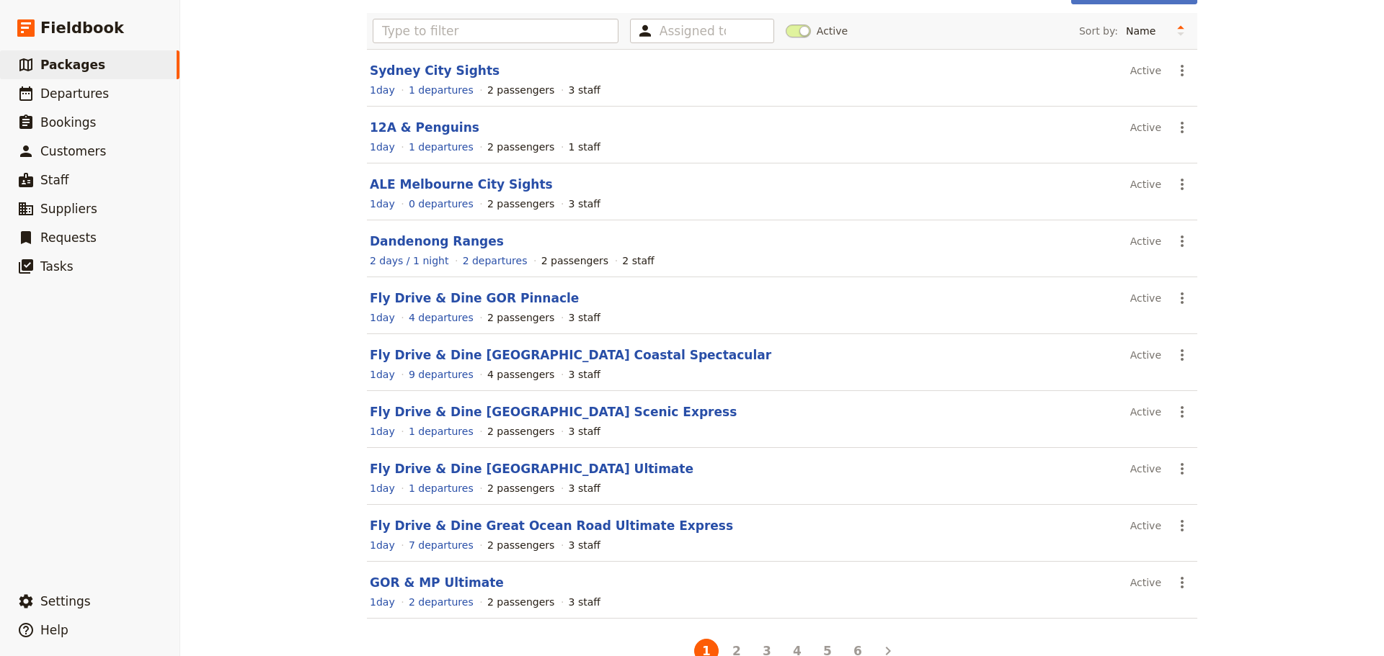
scroll to position [123, 0]
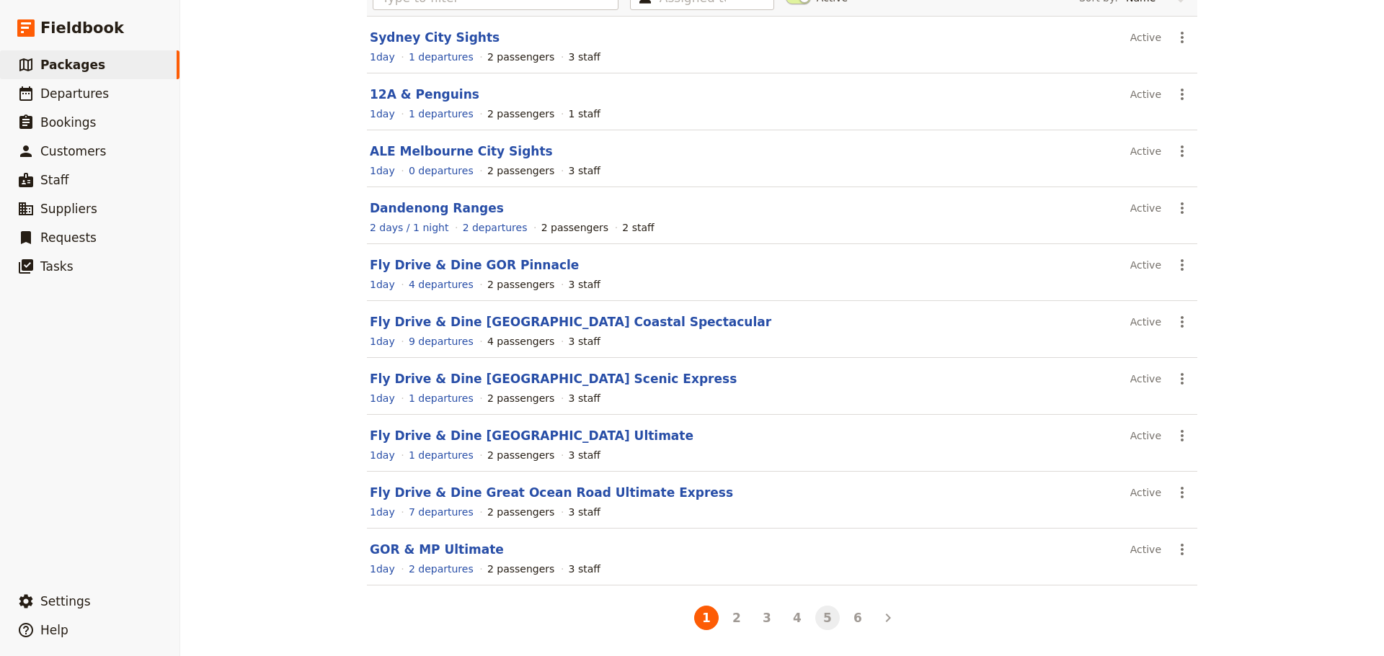
click at [827, 624] on button "5" at bounding box center [827, 618] width 25 height 25
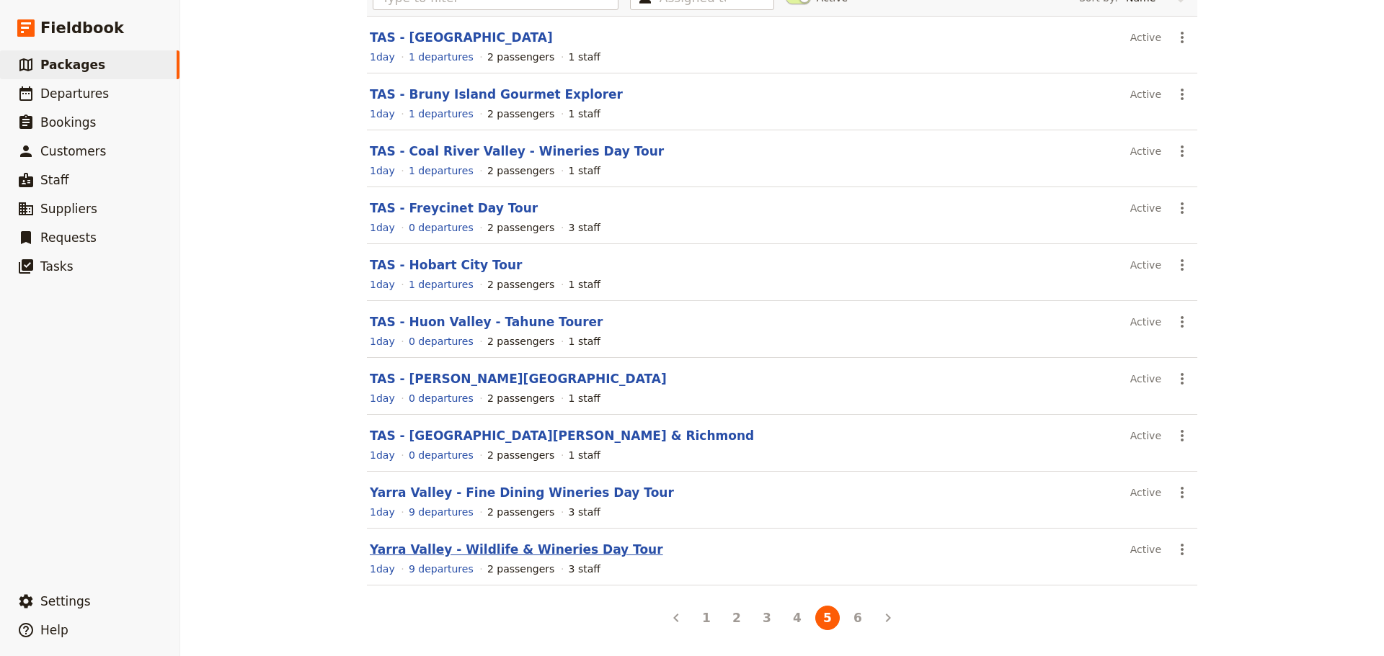
click at [526, 545] on link "Yarra Valley - Wildlife & Wineries Day Tour" at bounding box center [516, 550] width 293 height 14
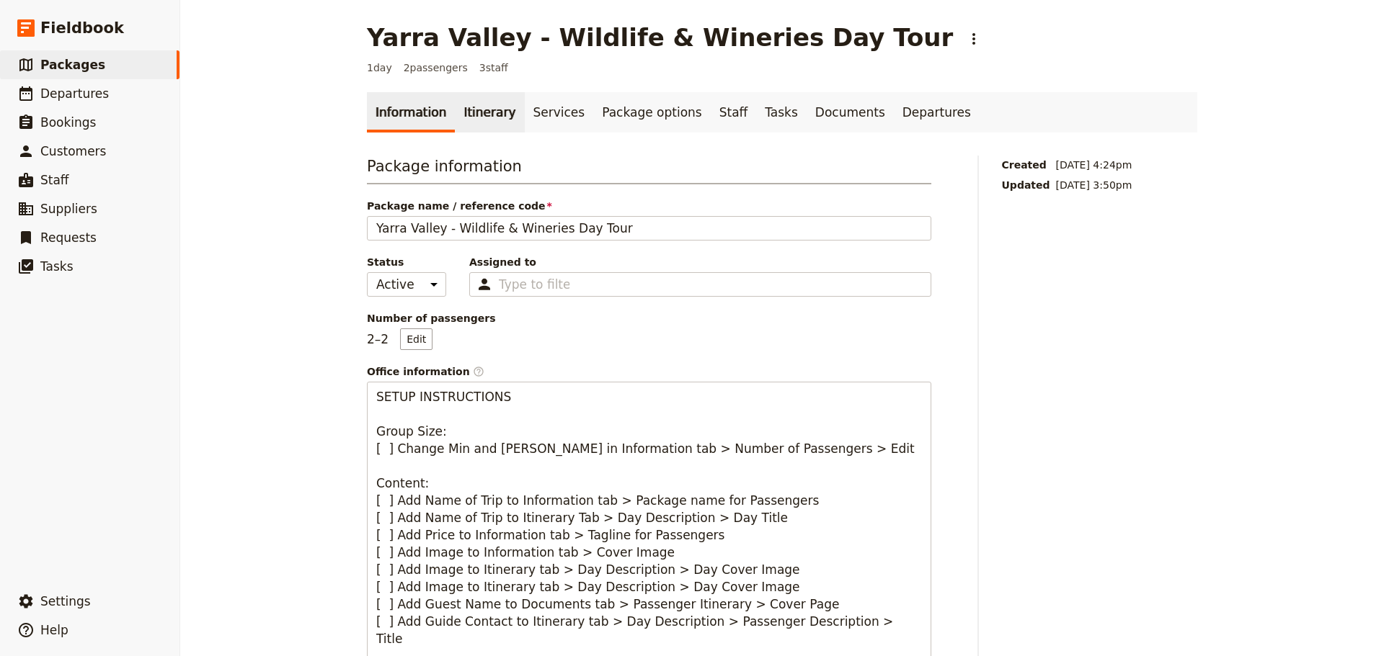
click at [471, 110] on link "Itinerary" at bounding box center [489, 112] width 69 height 40
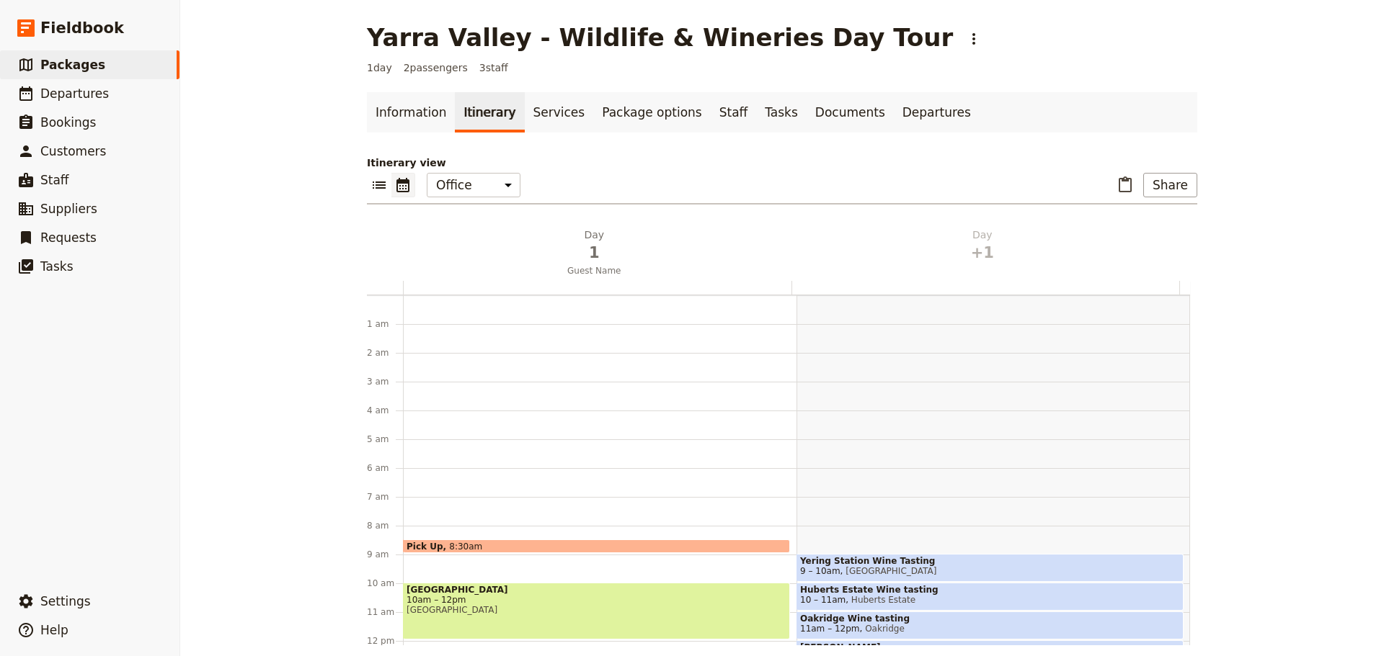
scroll to position [187, 0]
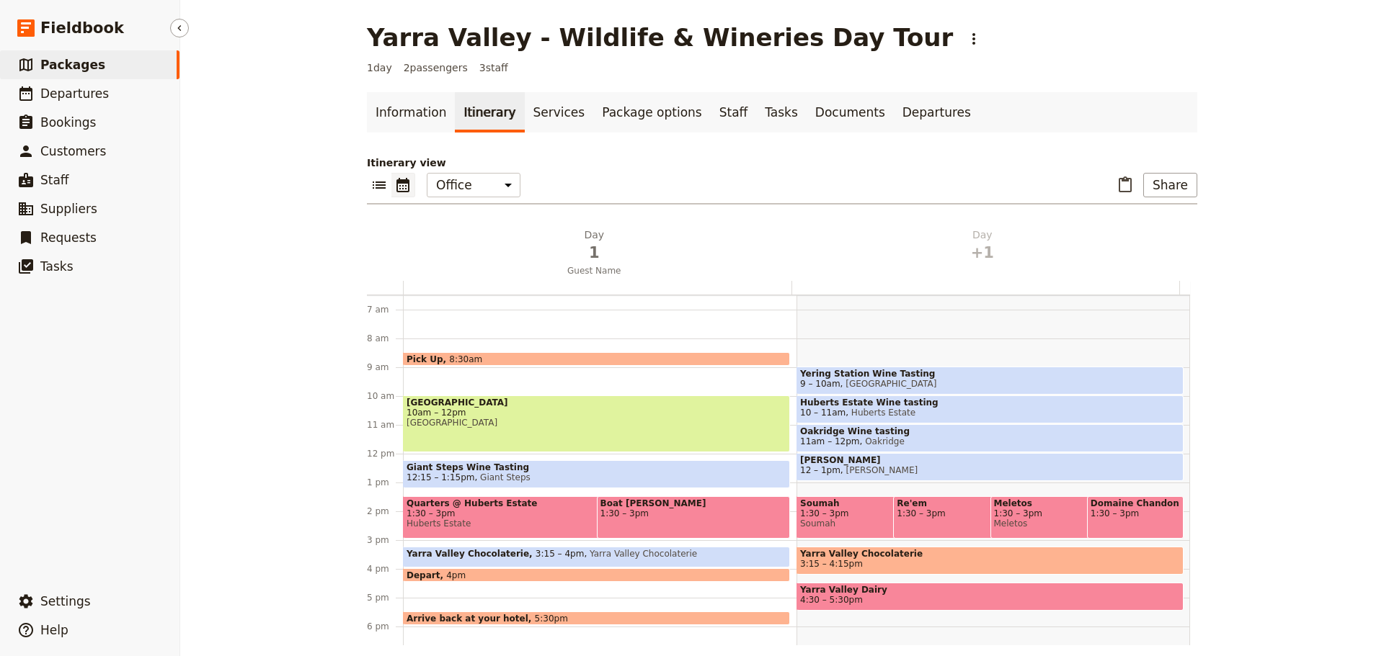
click at [118, 68] on link "​ Packages" at bounding box center [89, 64] width 179 height 29
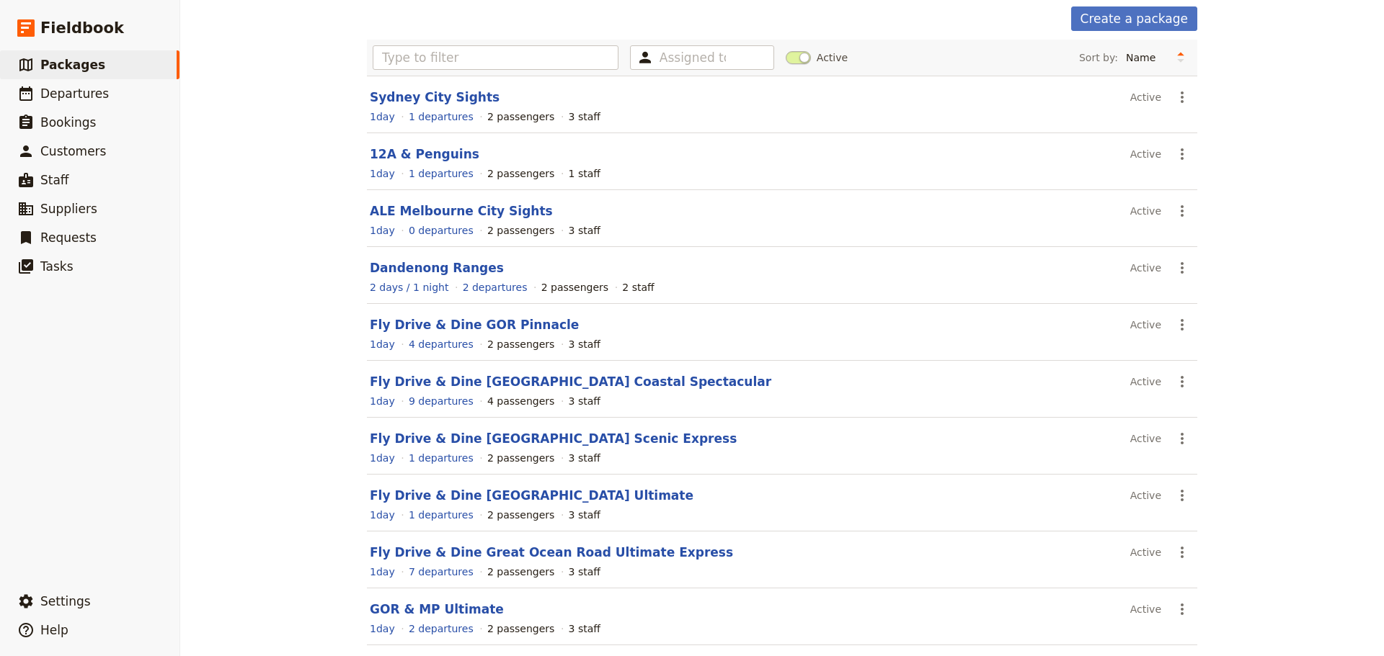
scroll to position [123, 0]
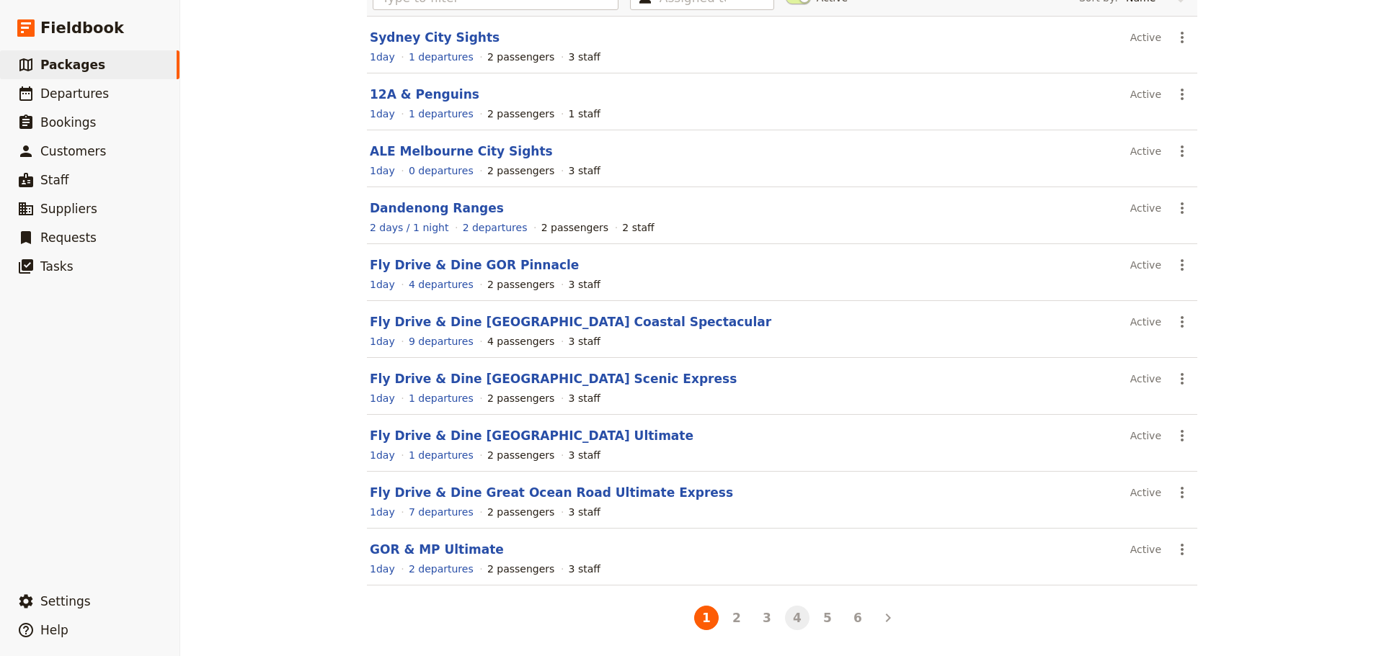
click at [796, 625] on button "4" at bounding box center [797, 618] width 25 height 25
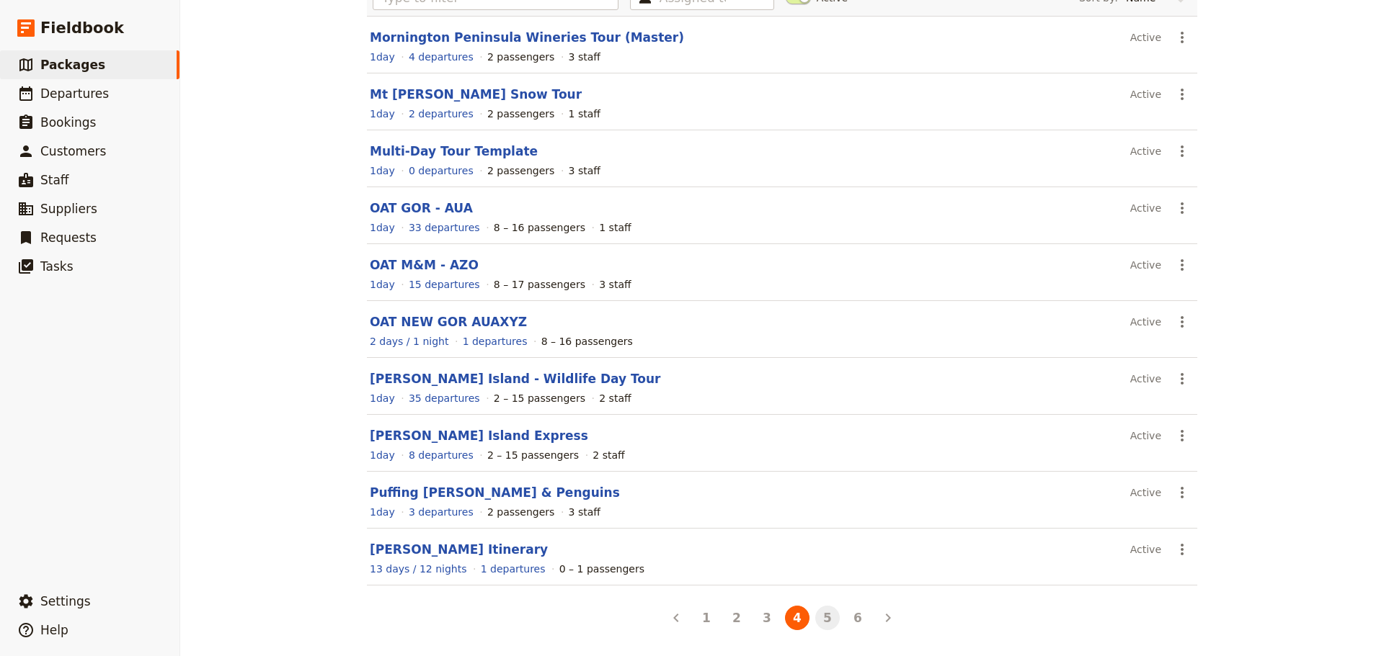
click at [834, 618] on button "5" at bounding box center [827, 618] width 25 height 25
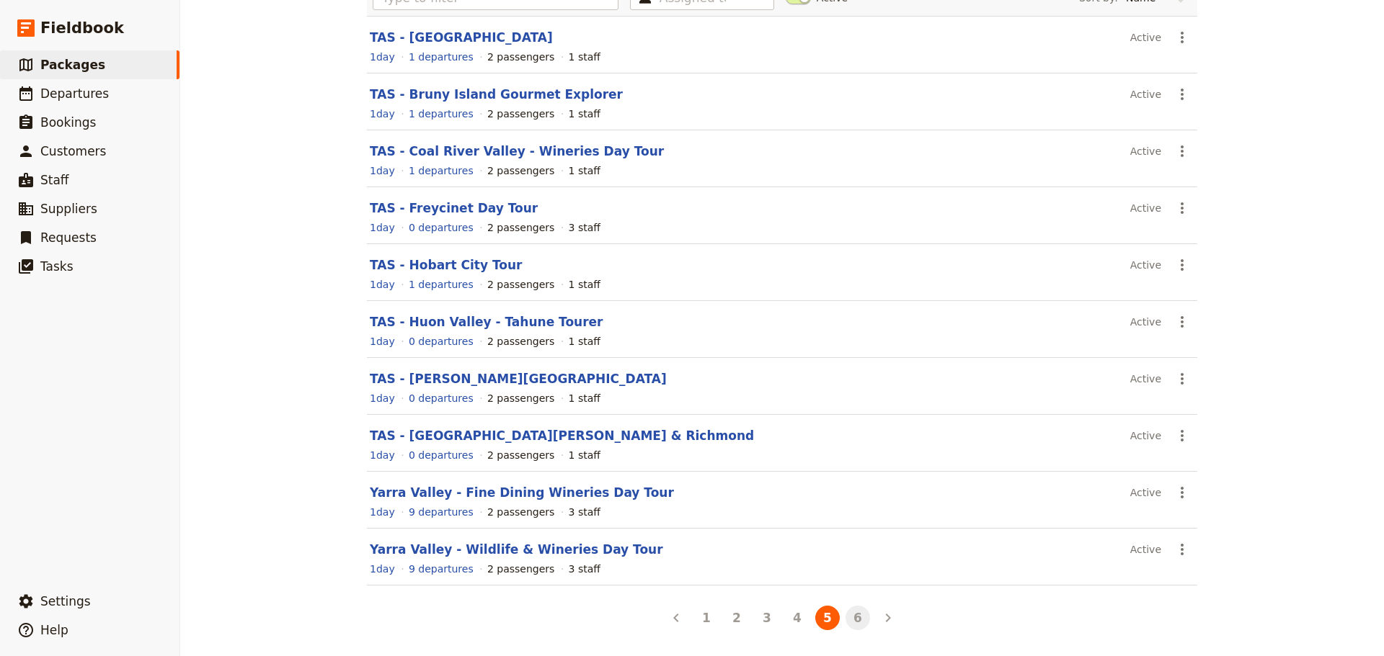
click at [849, 623] on button "6" at bounding box center [857, 618] width 25 height 25
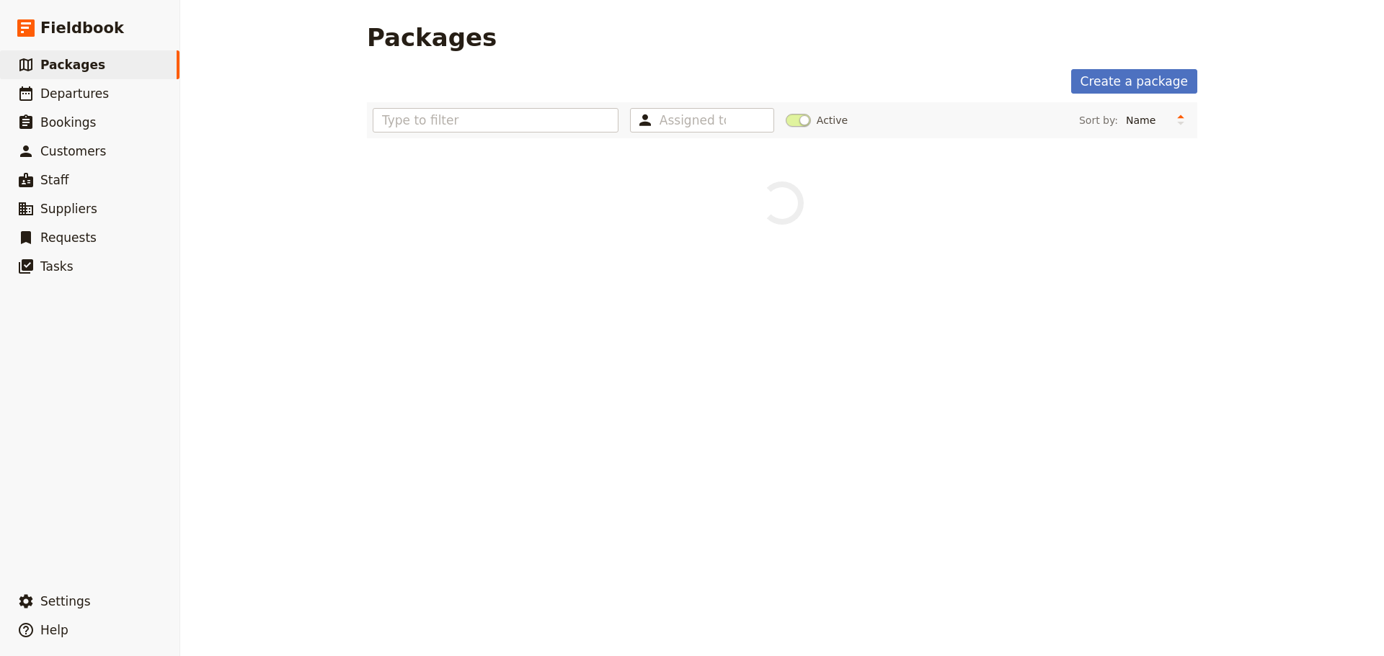
scroll to position [0, 0]
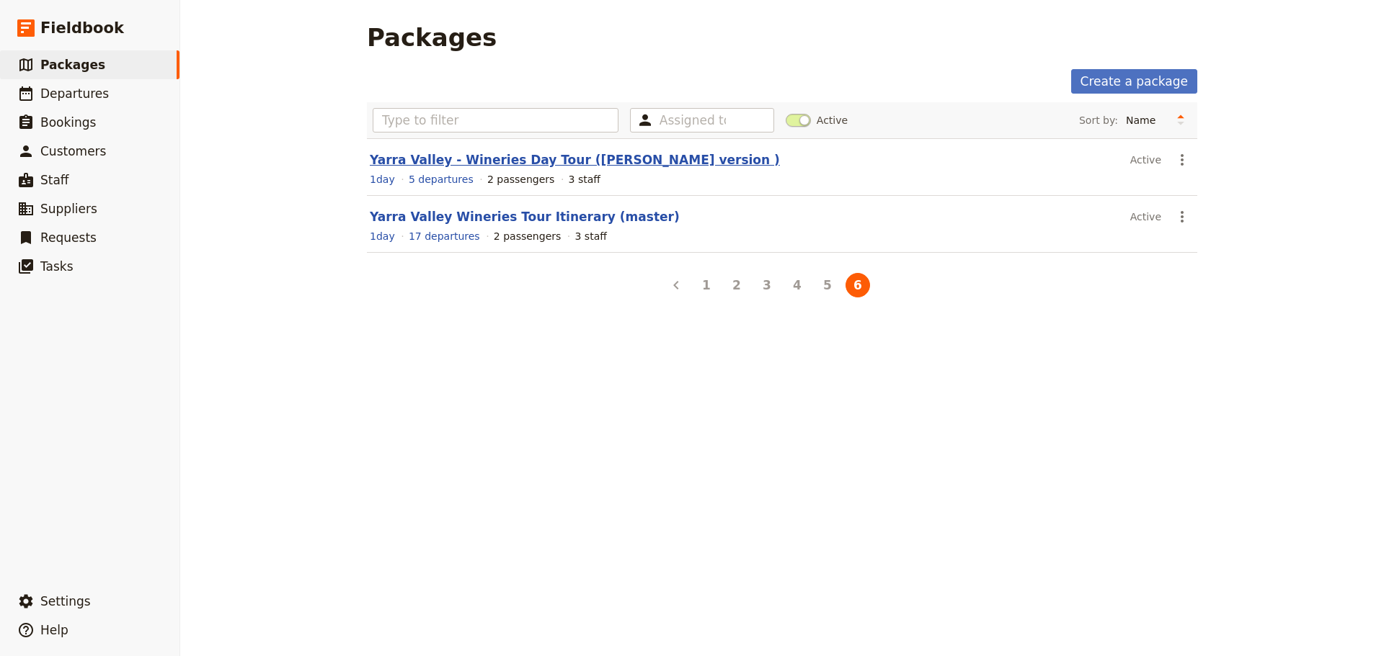
click at [517, 164] on link "Yarra Valley - Wineries Day Tour ([PERSON_NAME] version )" at bounding box center [575, 160] width 410 height 14
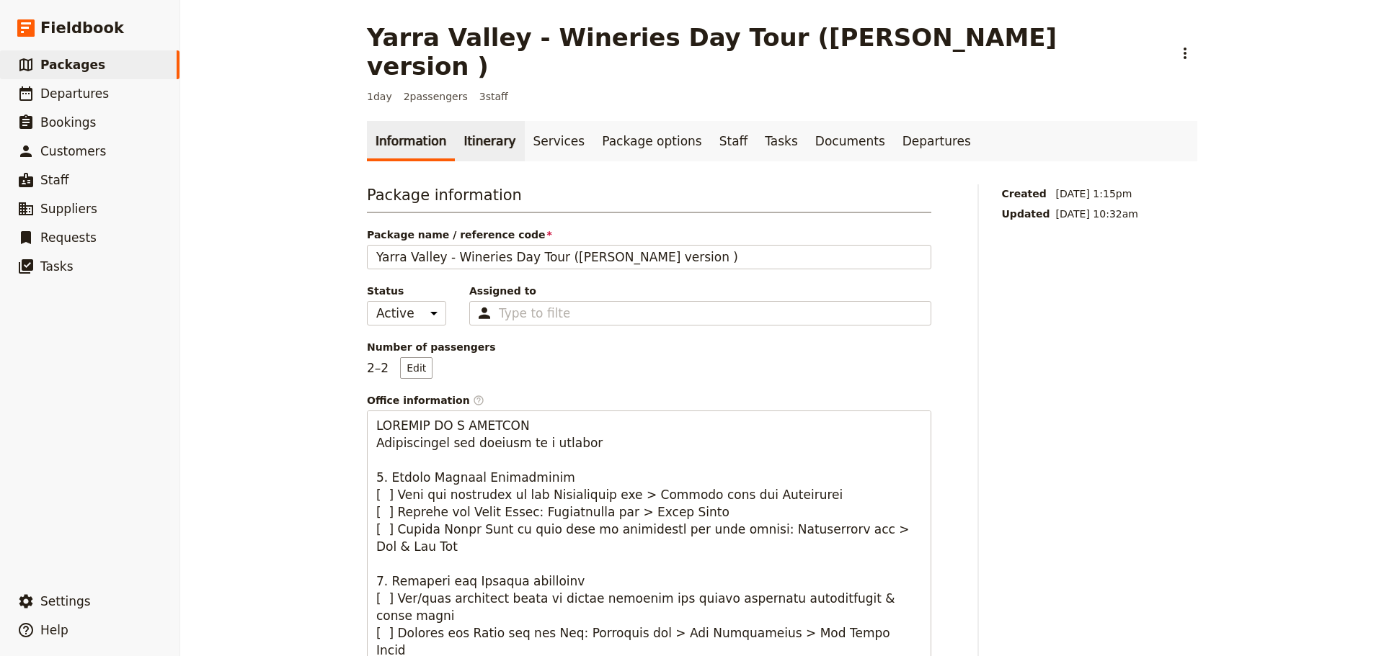
click at [468, 121] on link "Itinerary" at bounding box center [489, 141] width 69 height 40
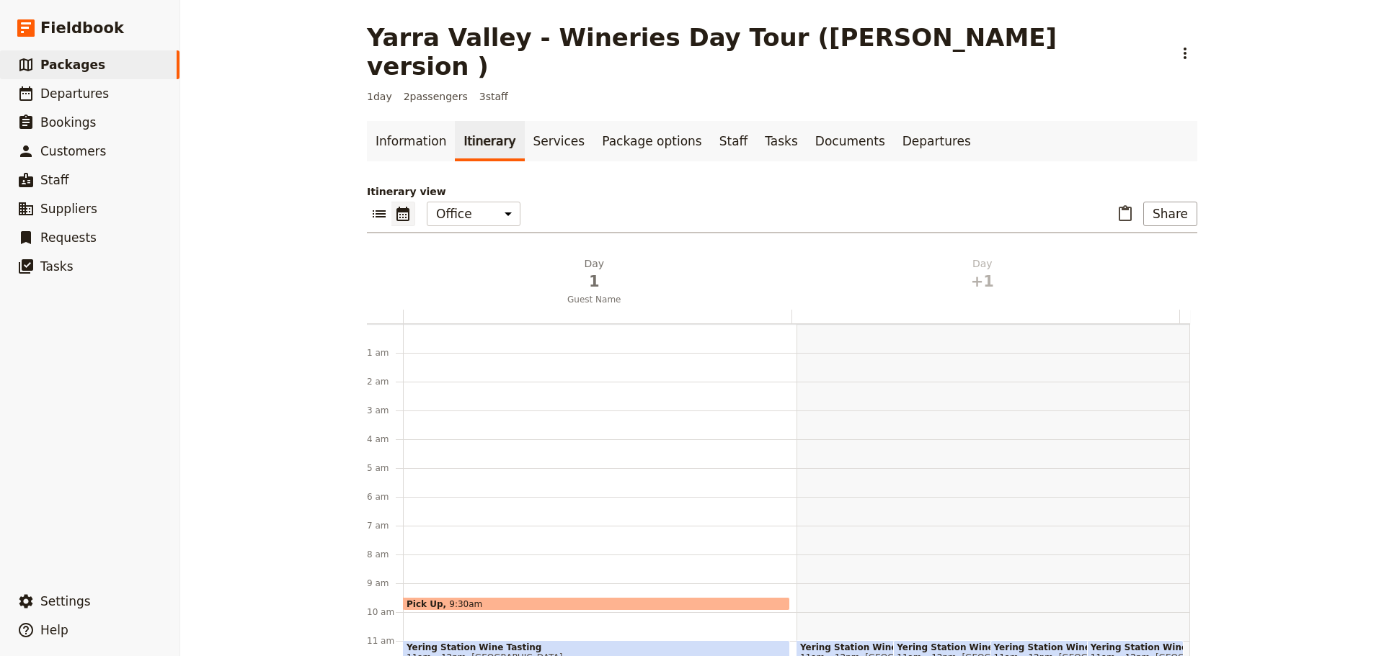
scroll to position [187, 0]
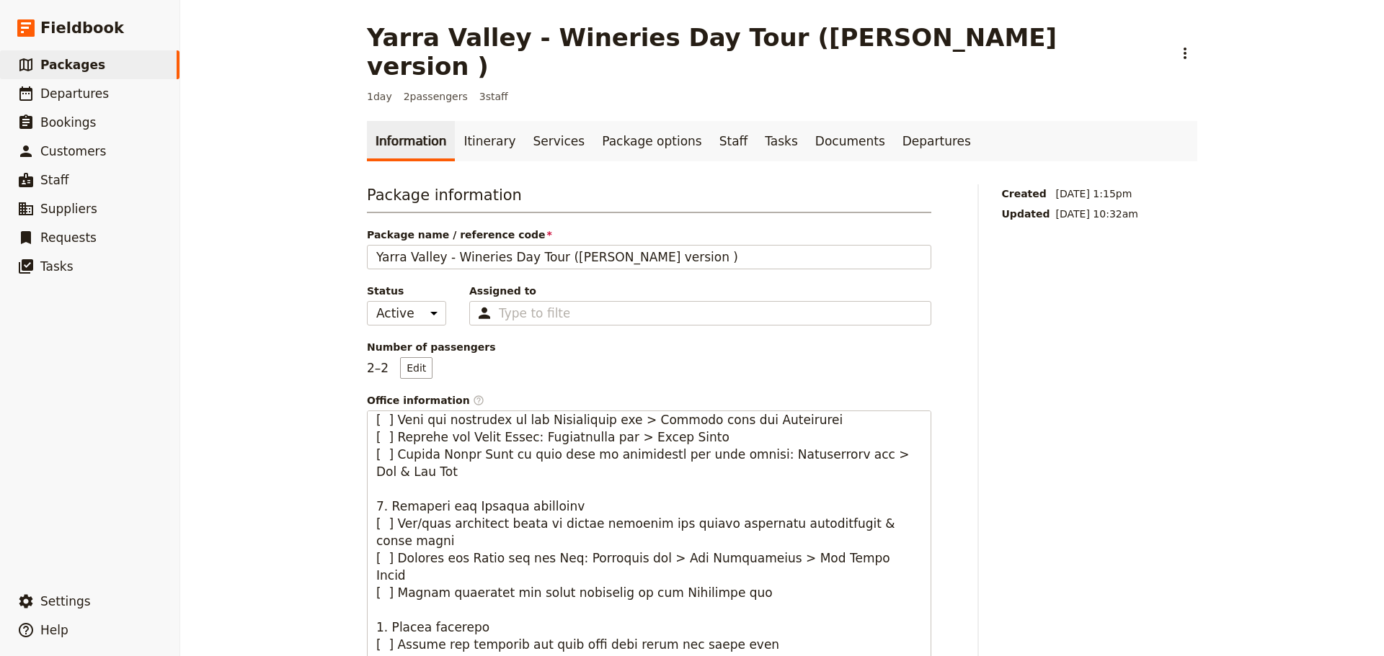
scroll to position [209, 0]
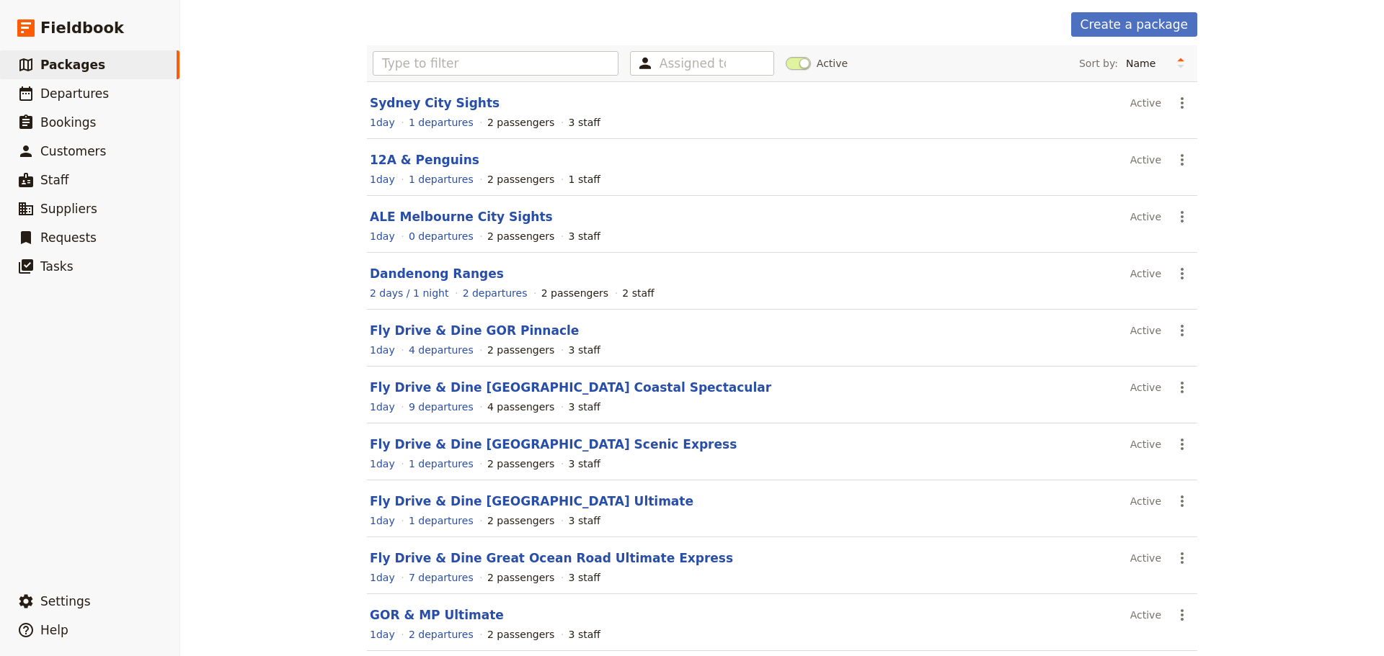
scroll to position [123, 0]
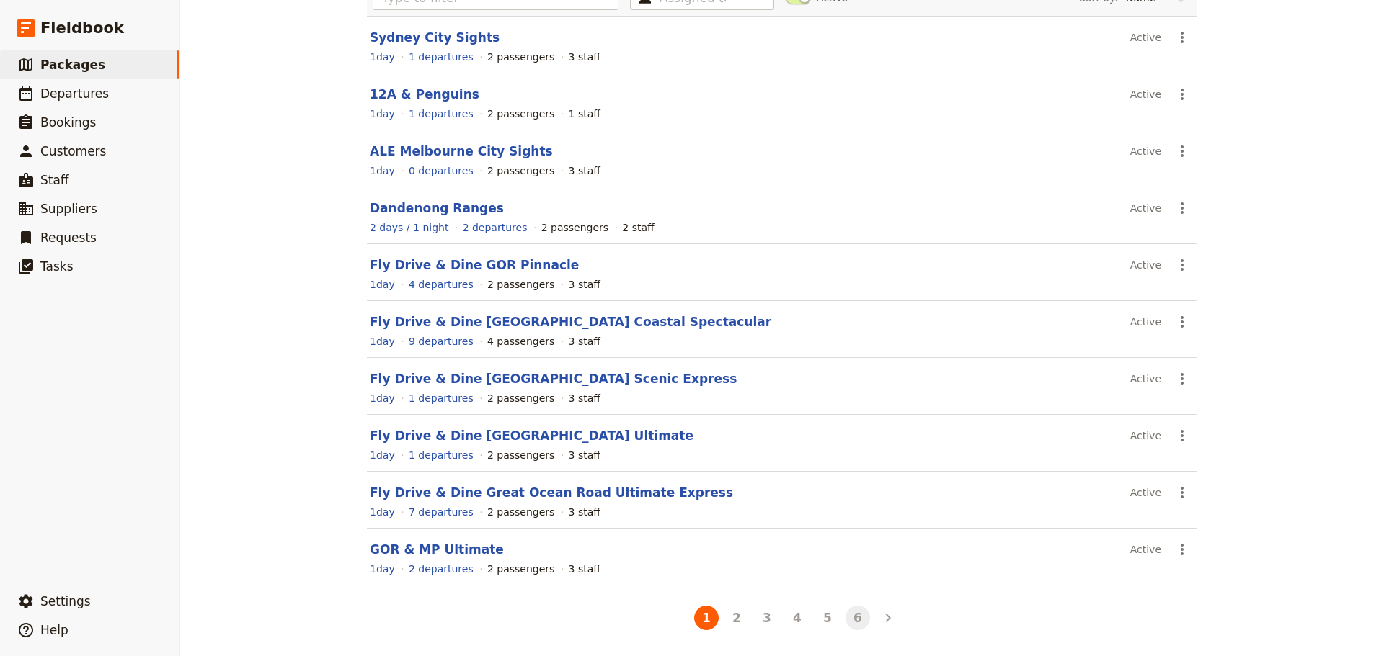
drag, startPoint x: 870, startPoint y: 617, endPoint x: 860, endPoint y: 618, distance: 10.2
click at [860, 618] on ul "1 2 3 4 5 6" at bounding box center [782, 618] width 242 height 30
click at [856, 618] on button "6" at bounding box center [857, 618] width 25 height 25
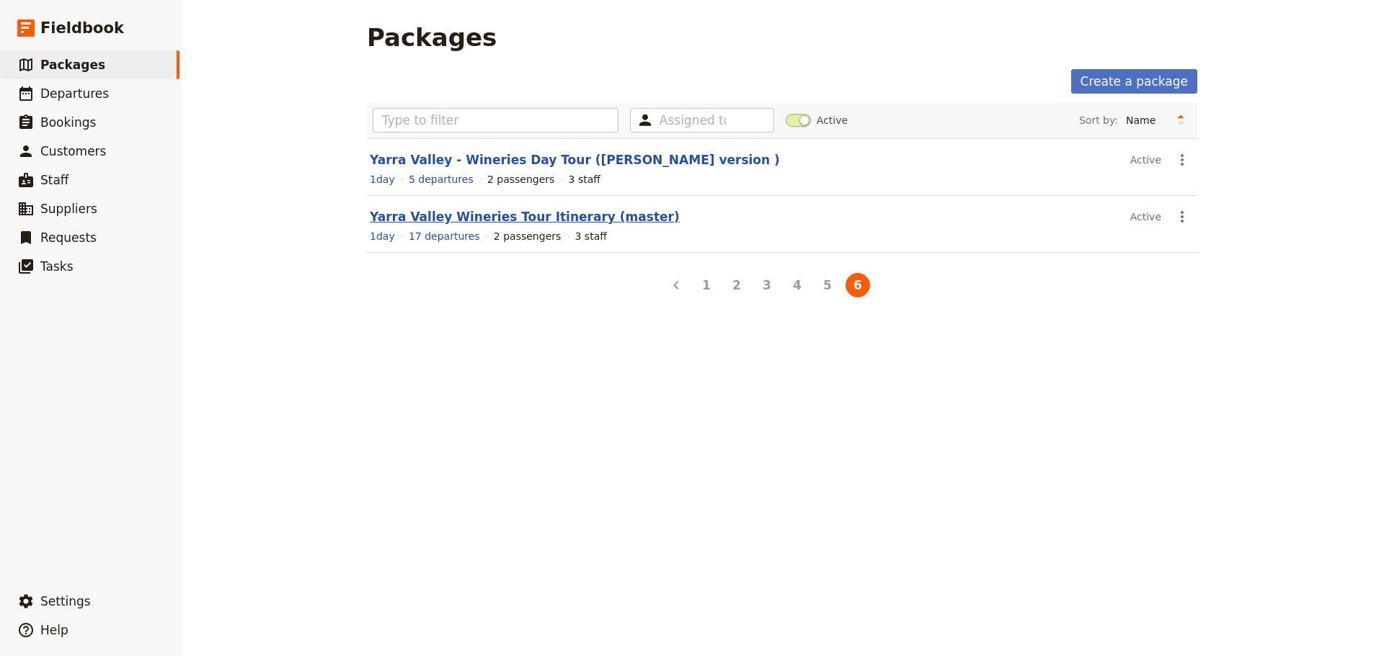
click at [530, 219] on link "Yarra Valley Wineries Tour Itinerary (master)" at bounding box center [525, 217] width 310 height 14
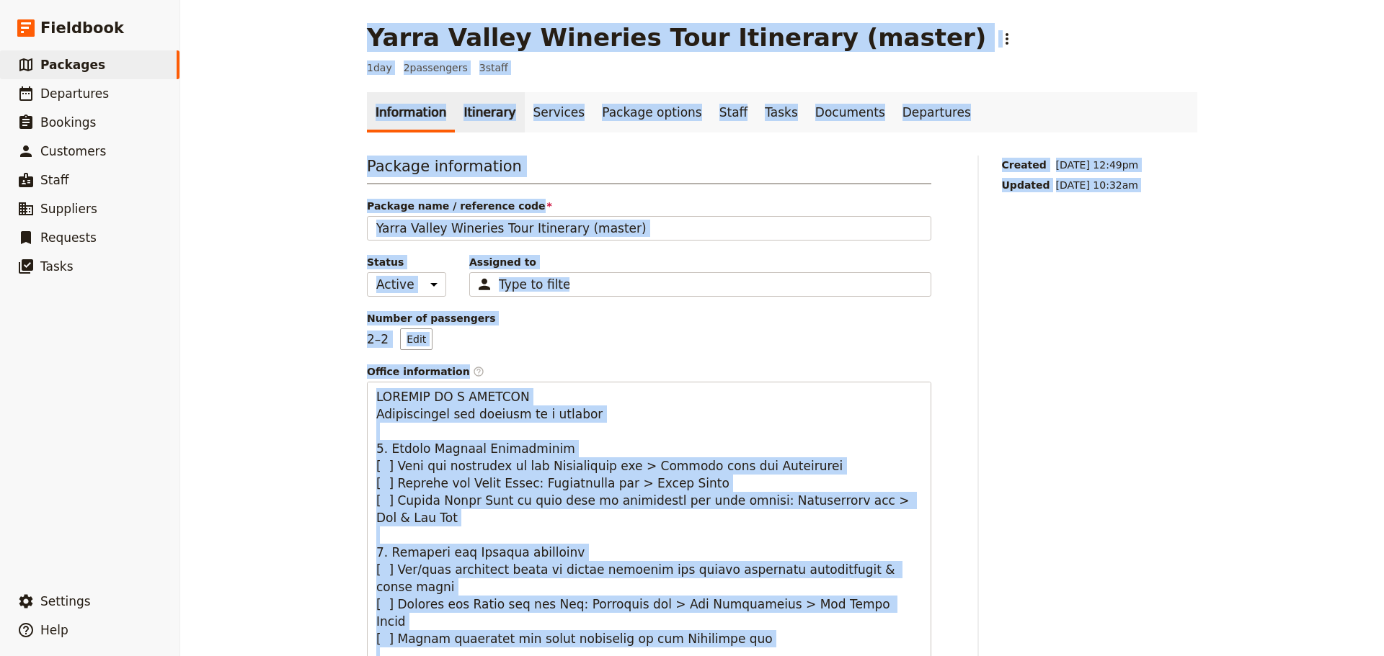
click at [480, 106] on link "Itinerary" at bounding box center [489, 112] width 69 height 40
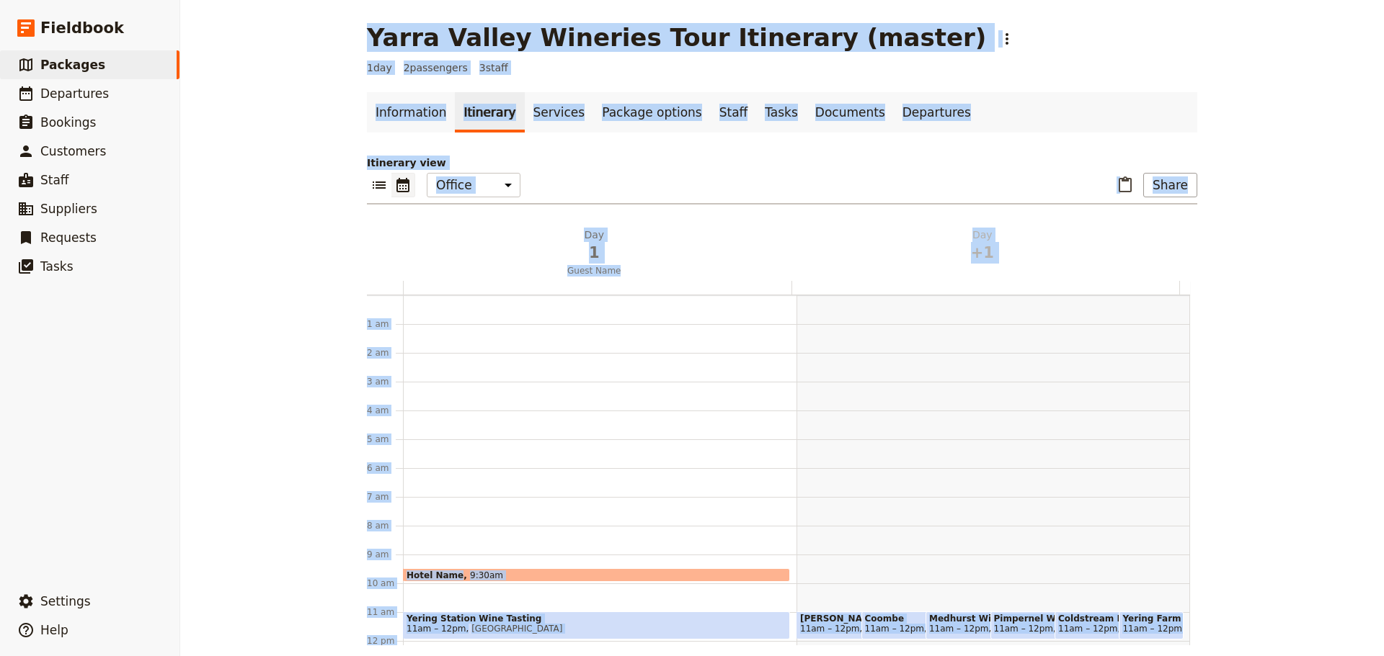
scroll to position [187, 0]
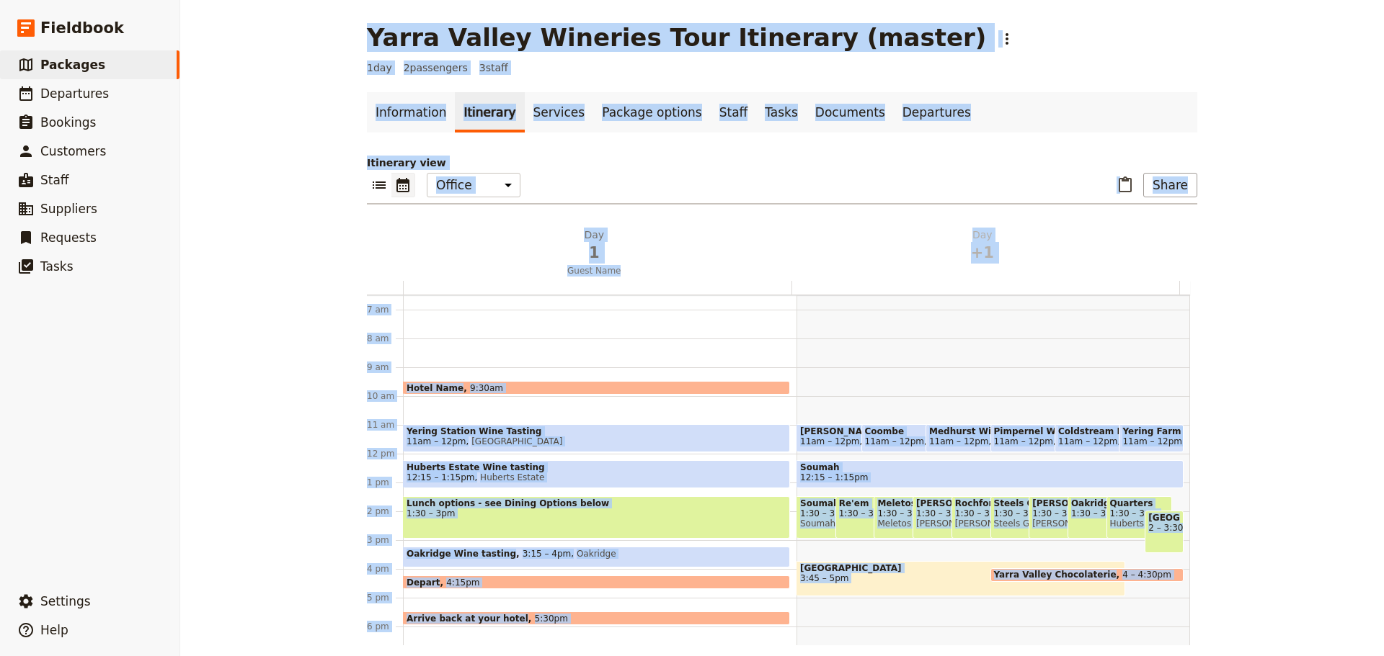
click at [481, 117] on link "Itinerary" at bounding box center [489, 112] width 69 height 40
click at [1121, 97] on ul "Information Itinerary Services Package options Staff Tasks Documents Departures" at bounding box center [782, 112] width 830 height 40
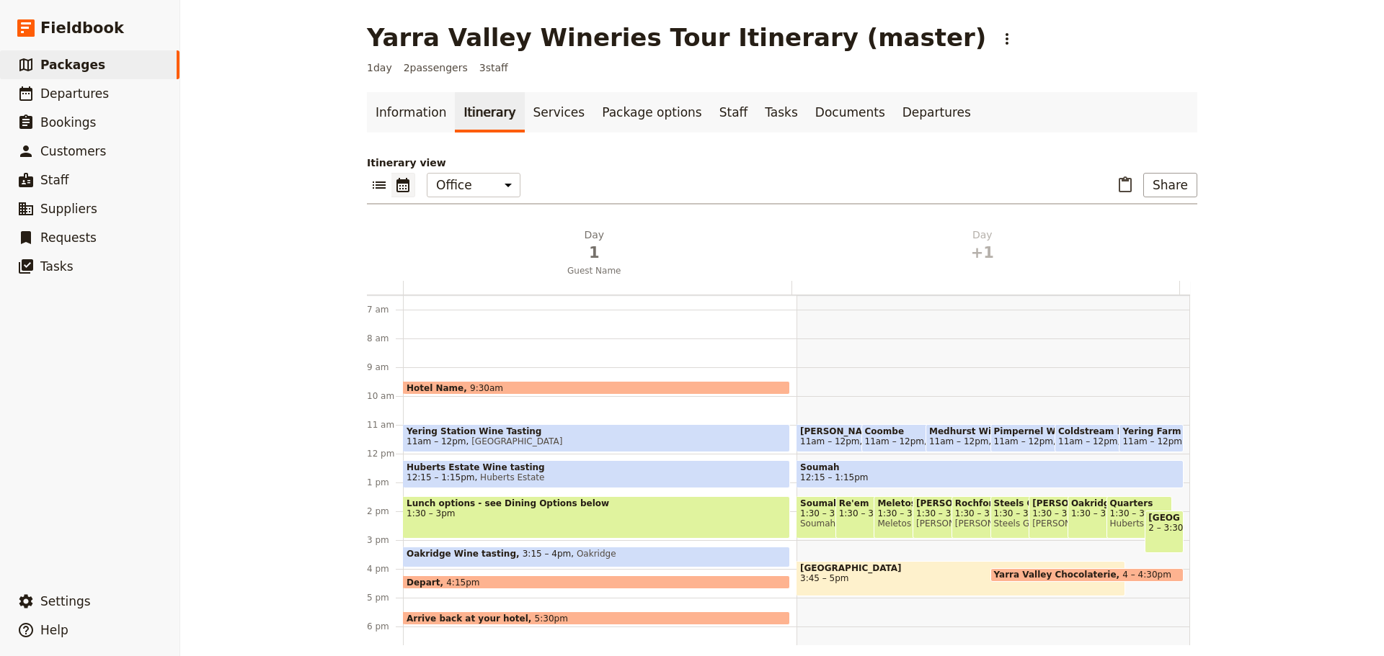
click at [1004, 432] on span "Pimpernel Wine Tasting" at bounding box center [1045, 432] width 102 height 10
select select "2"
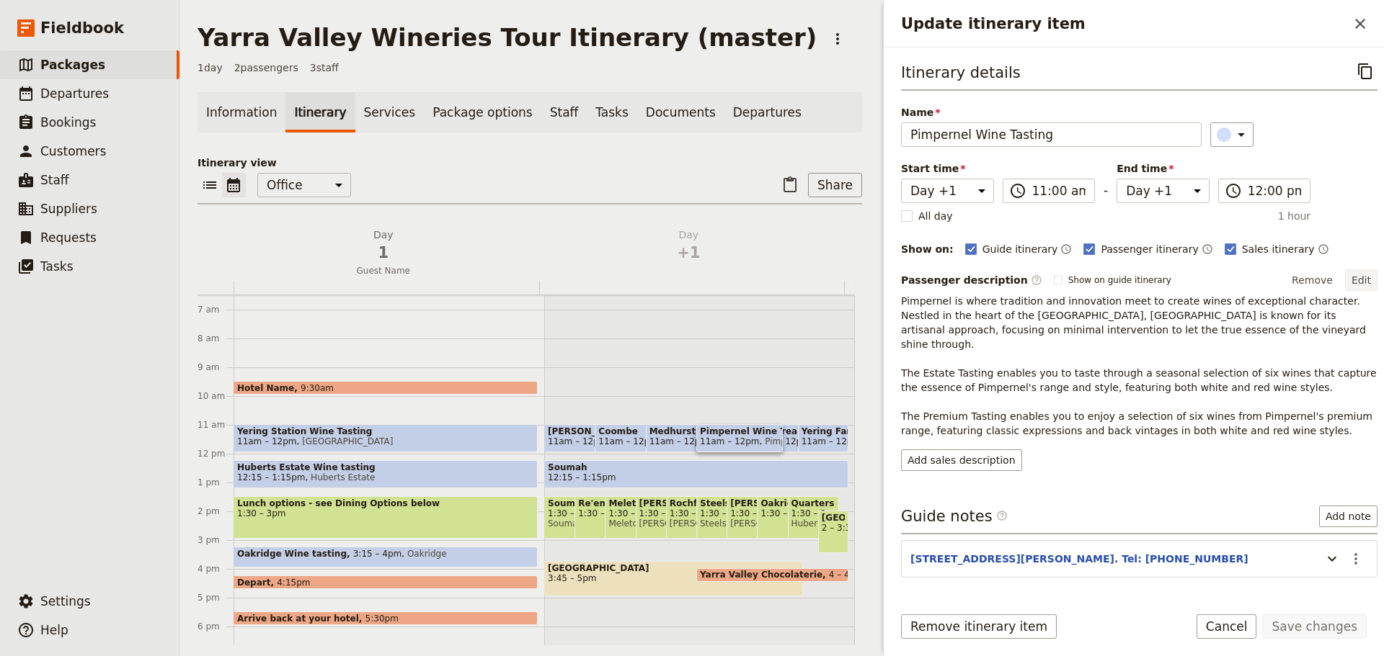
click at [1345, 283] on button "Edit" at bounding box center [1361, 281] width 32 height 22
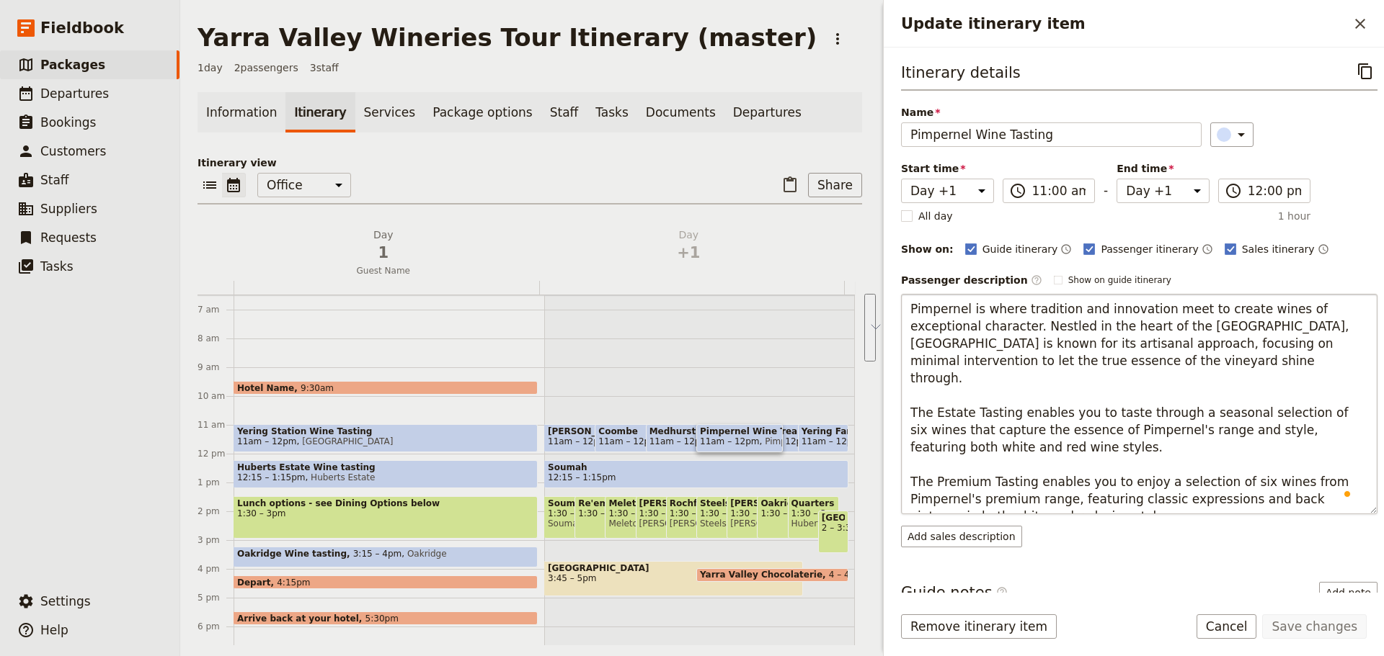
drag, startPoint x: 1053, startPoint y: 365, endPoint x: 912, endPoint y: 306, distance: 152.2
click at [912, 306] on textarea "Pimpernel is where tradition and innovation meet to create wines of exceptional…" at bounding box center [1139, 404] width 476 height 221
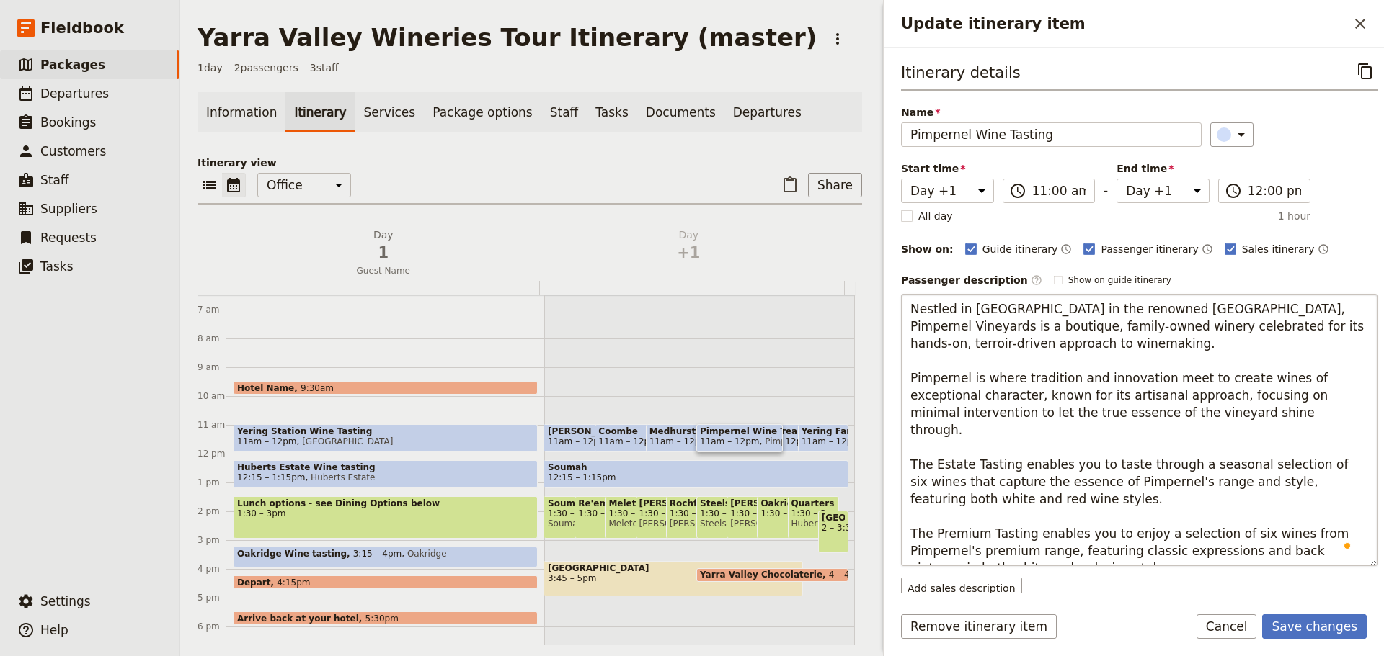
click at [1330, 331] on textarea "Nestled in [GEOGRAPHIC_DATA] in the renowned [GEOGRAPHIC_DATA], Pimpernel Viney…" at bounding box center [1139, 430] width 476 height 272
type textarea "Nestled in [GEOGRAPHIC_DATA] in the renowned [GEOGRAPHIC_DATA], Pimpernel Viney…"
click at [1308, 599] on form "Itinerary details ​ Name Pimpernel Wine Tasting ​ Start time Day 1 Day +1 11:00…" at bounding box center [1133, 352] width 500 height 609
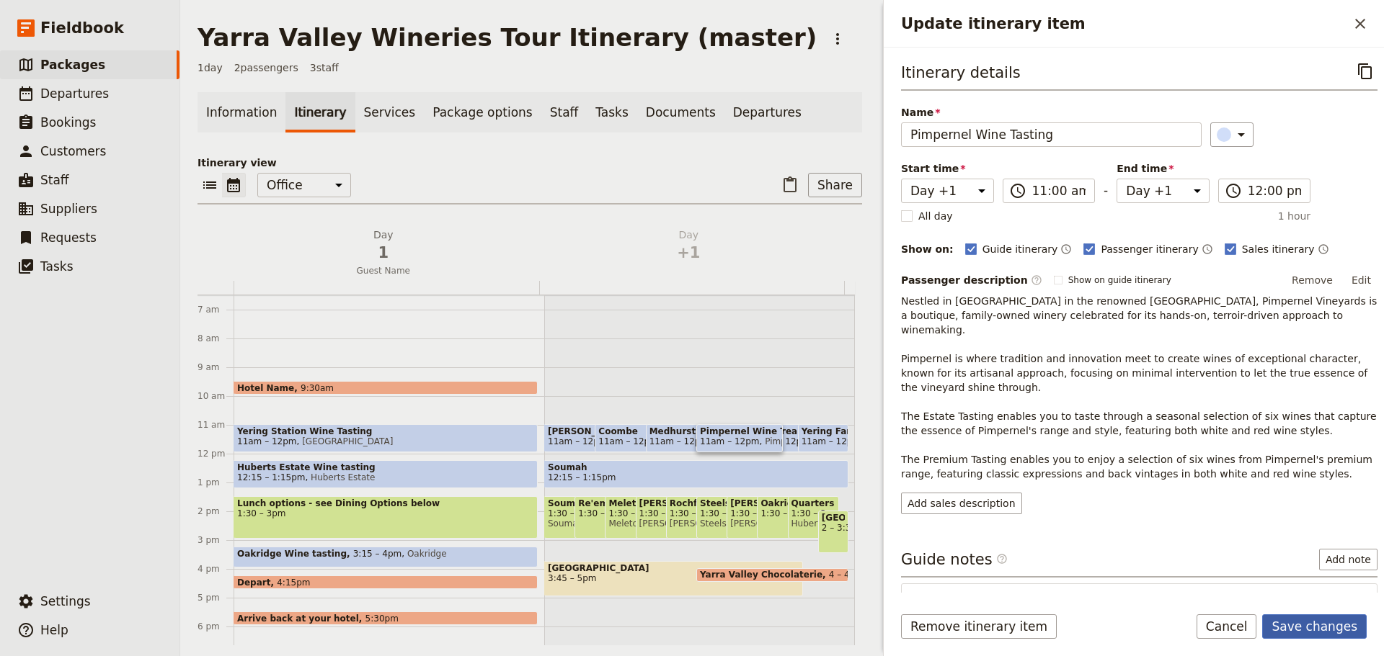
click at [1301, 627] on button "Save changes" at bounding box center [1314, 627] width 104 height 25
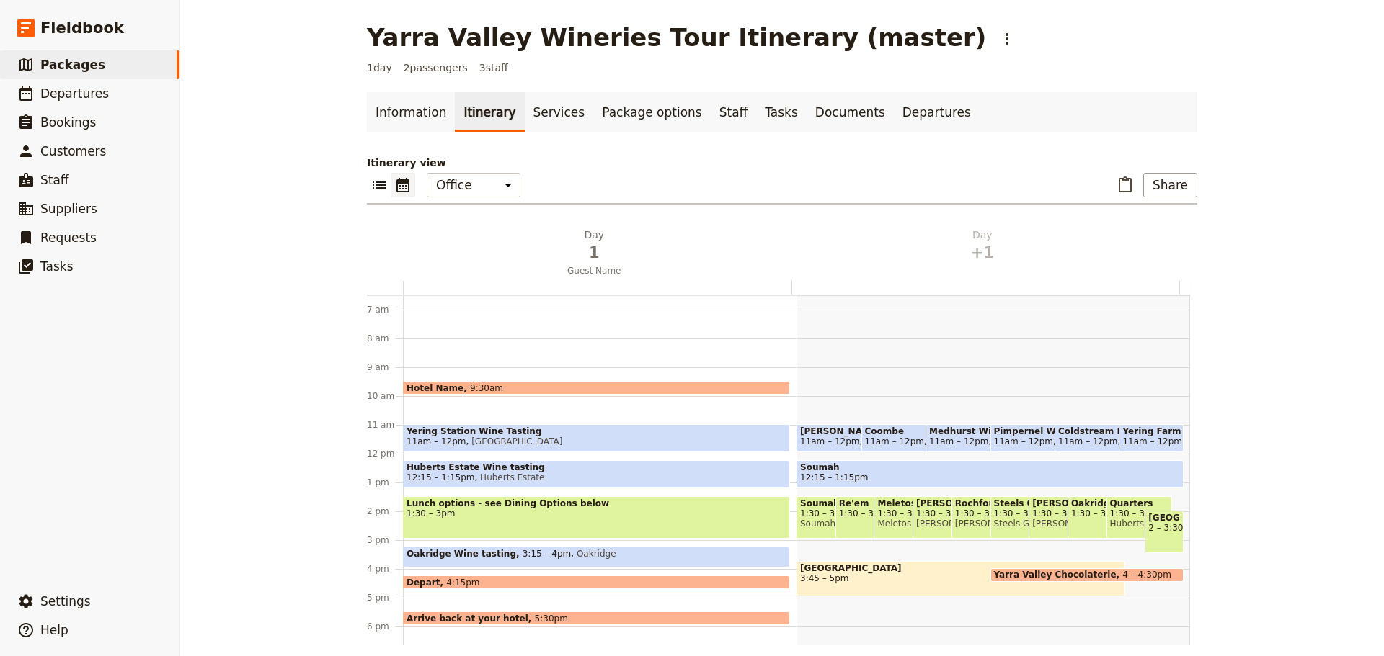
click at [1005, 425] on div "Pimpernel Wine Tasting 11am – 12pm Pimpernel" at bounding box center [1045, 438] width 110 height 28
select select "2"
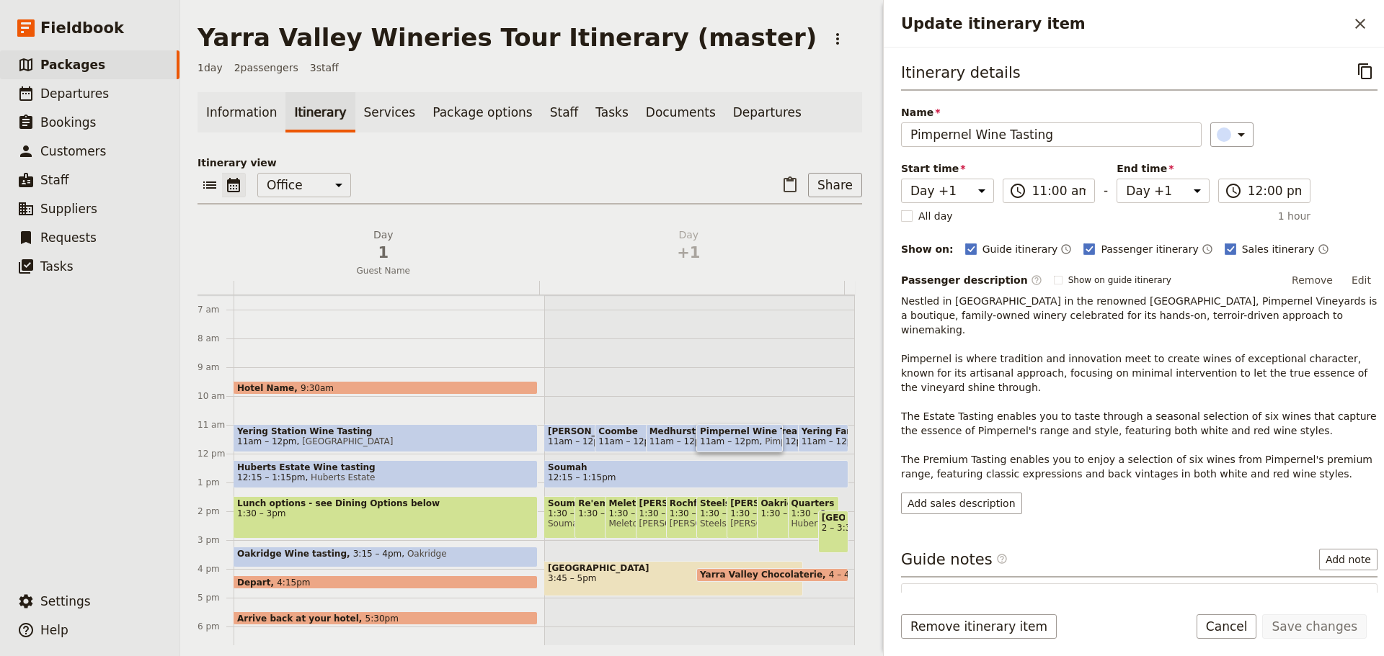
click at [1229, 619] on button "Cancel" at bounding box center [1226, 627] width 61 height 25
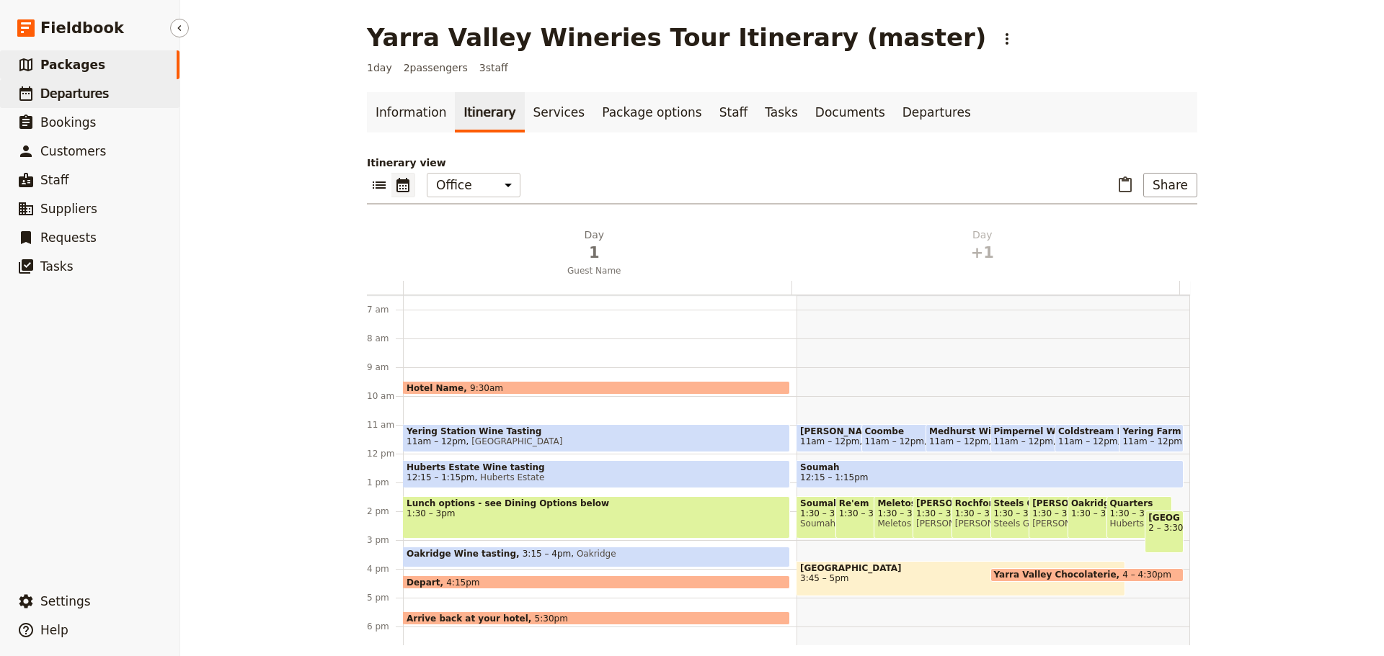
click at [57, 86] on span "Departures" at bounding box center [74, 93] width 68 height 14
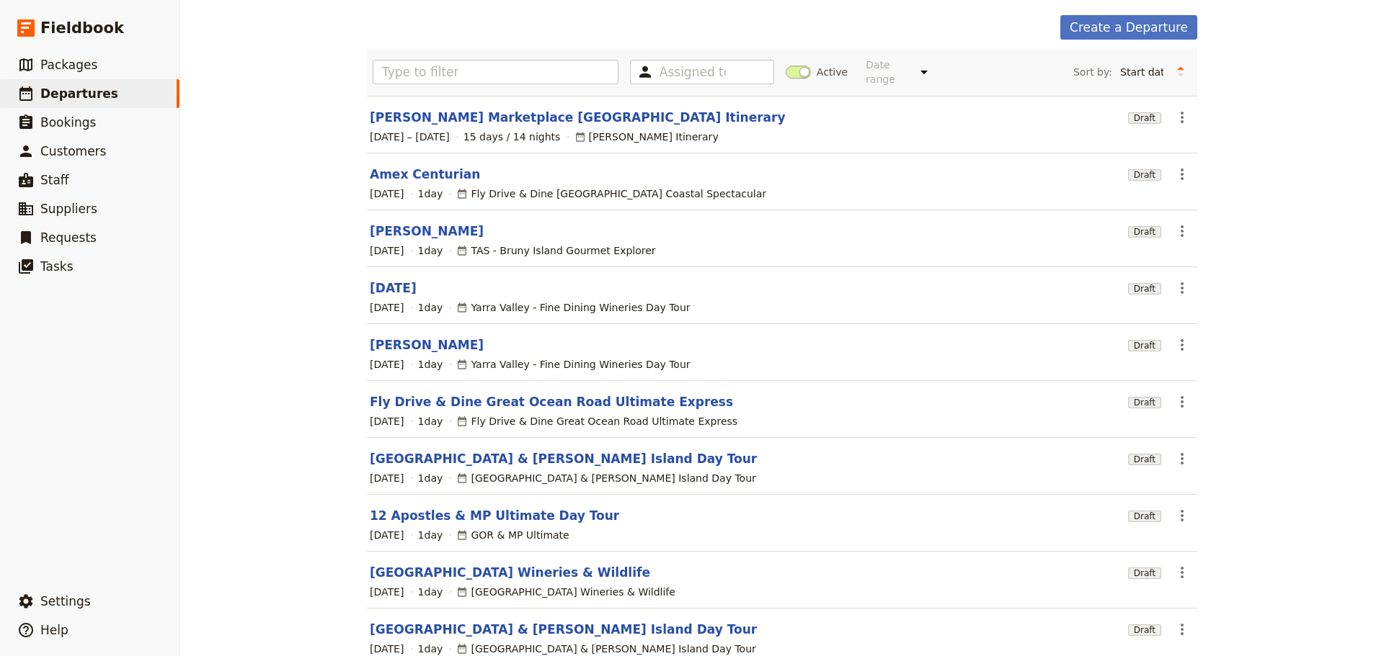
scroll to position [123, 0]
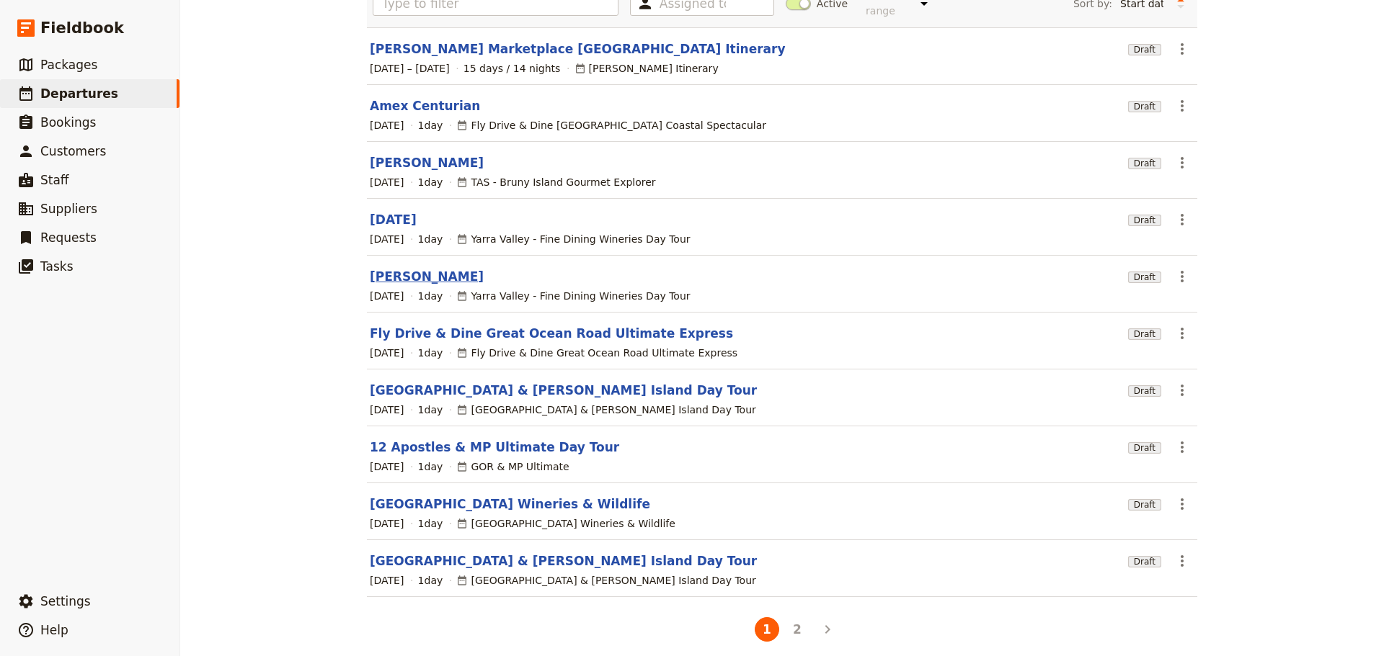
click at [380, 268] on link "[PERSON_NAME]" at bounding box center [427, 276] width 114 height 17
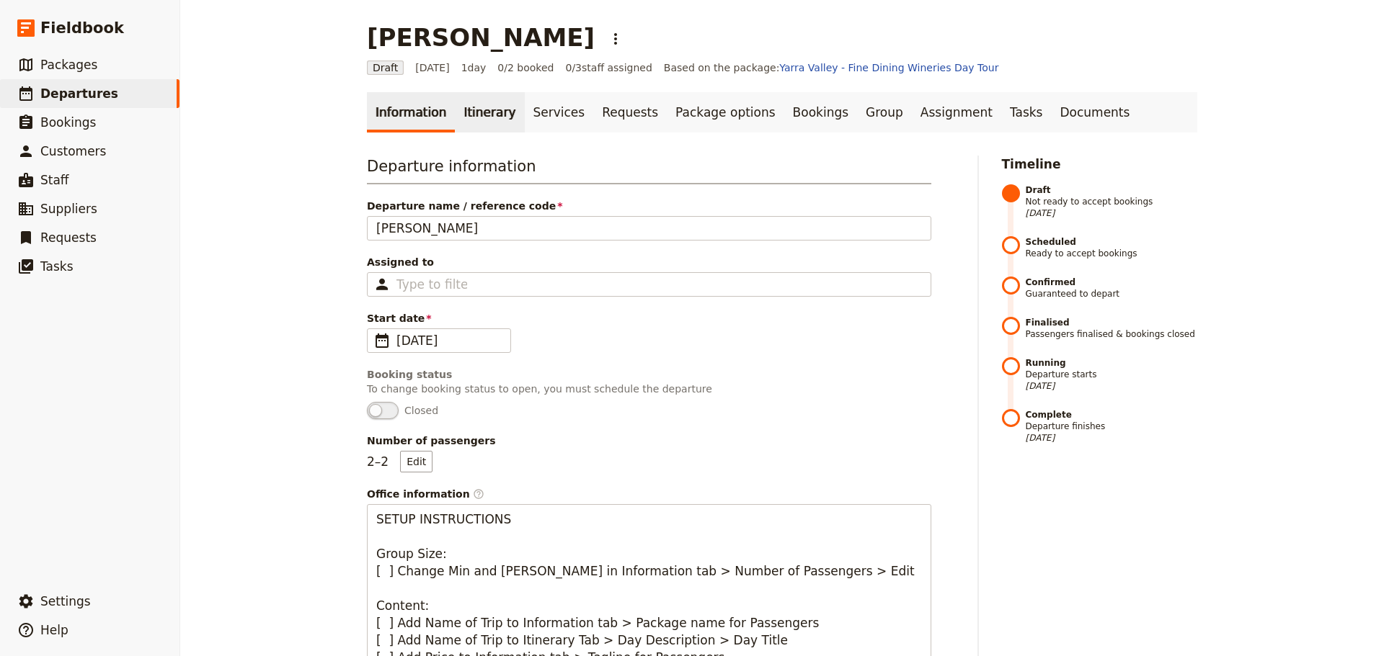
click at [455, 113] on link "Itinerary" at bounding box center [489, 112] width 69 height 40
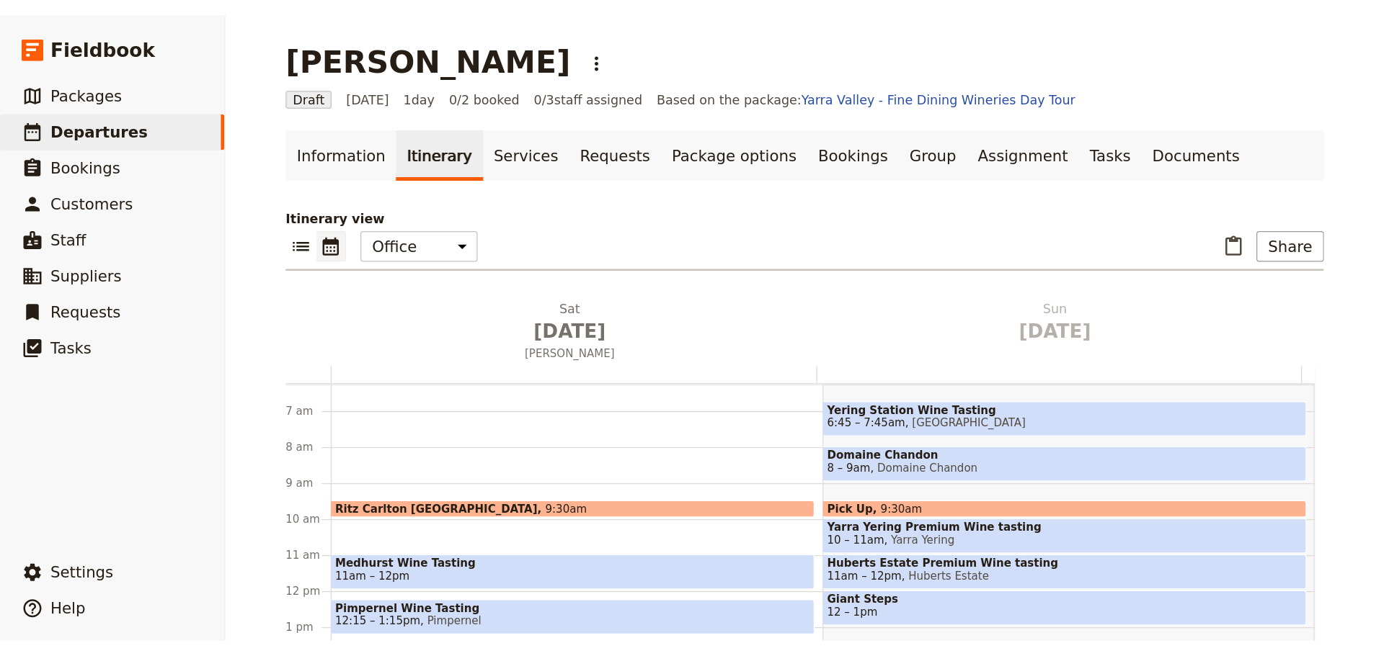
scroll to position [180, 0]
